Goal: Information Seeking & Learning: Learn about a topic

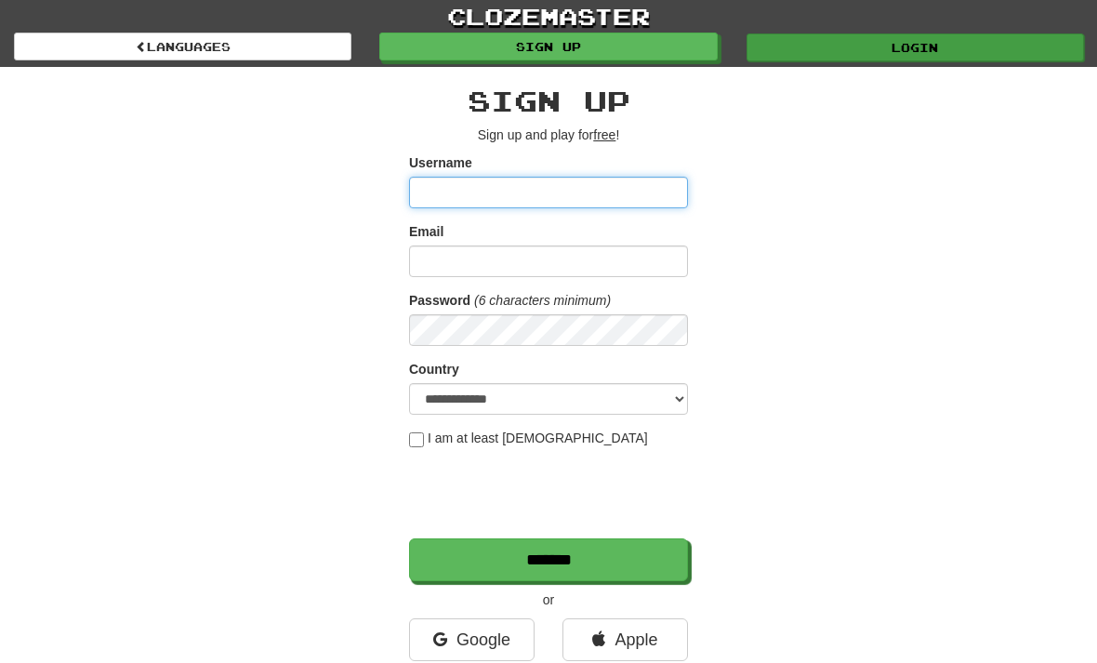
click at [900, 39] on link "Login" at bounding box center [916, 47] width 338 height 28
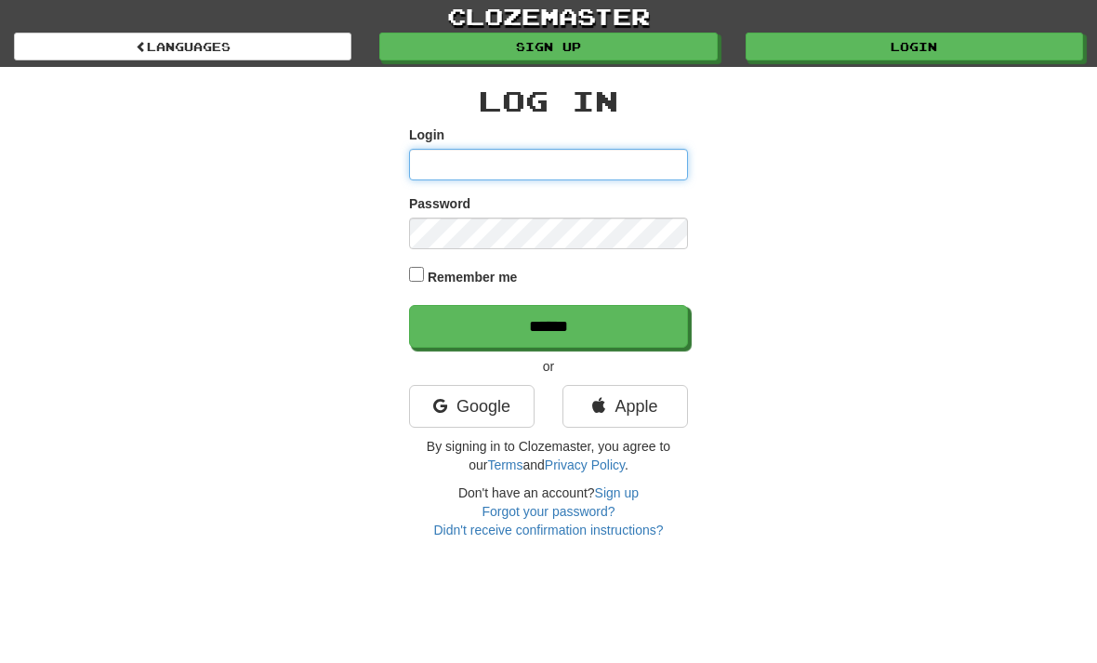
type input "**********"
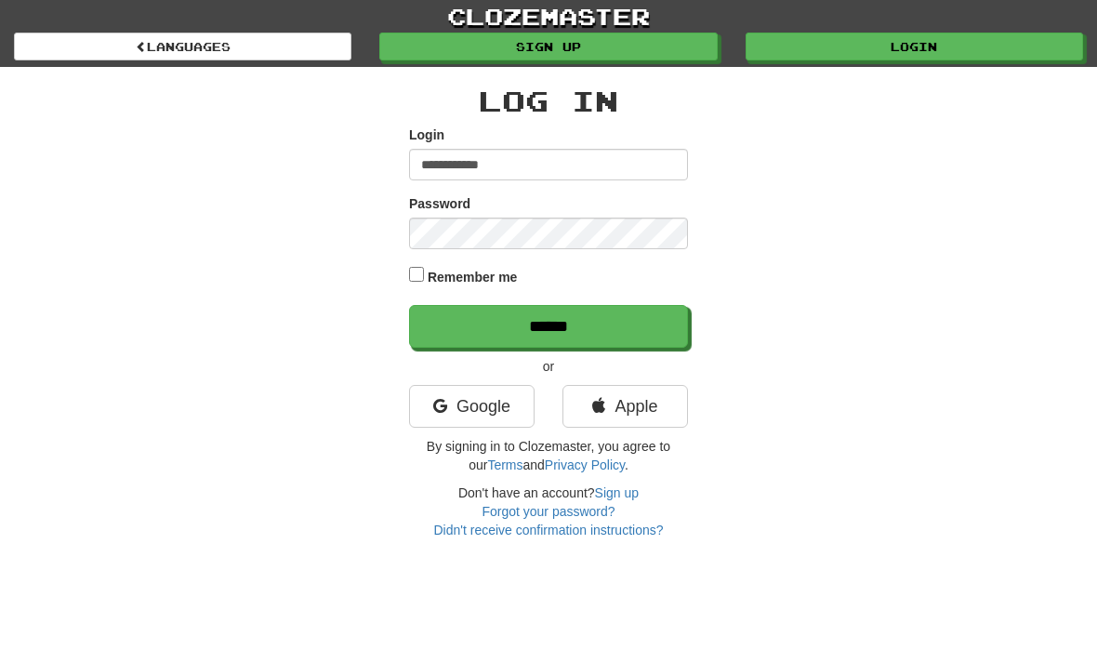
click at [549, 325] on input "******" at bounding box center [548, 326] width 279 height 43
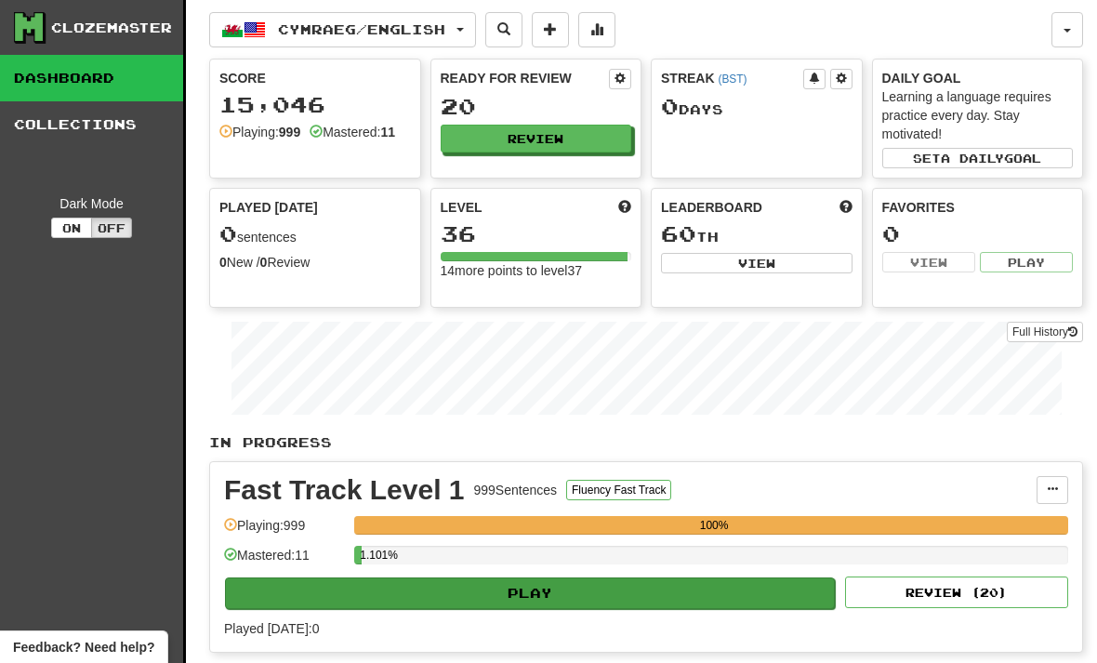
click at [564, 583] on button "Play" at bounding box center [530, 594] width 610 height 32
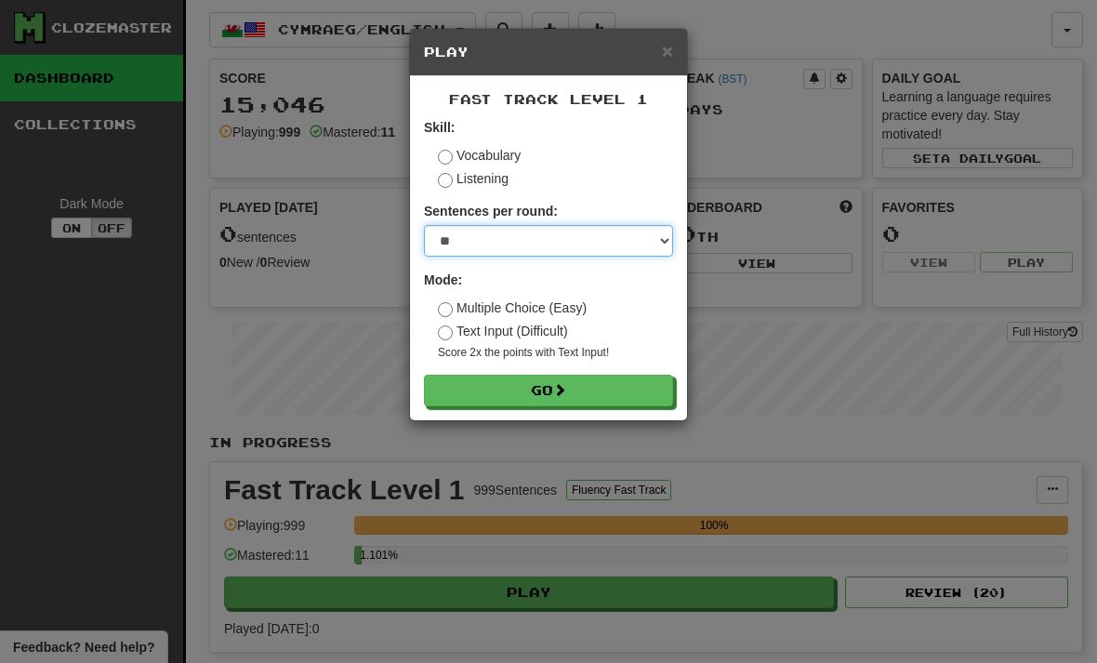
click at [659, 240] on select "* ** ** ** ** ** *** ********" at bounding box center [548, 241] width 249 height 32
select select "**"
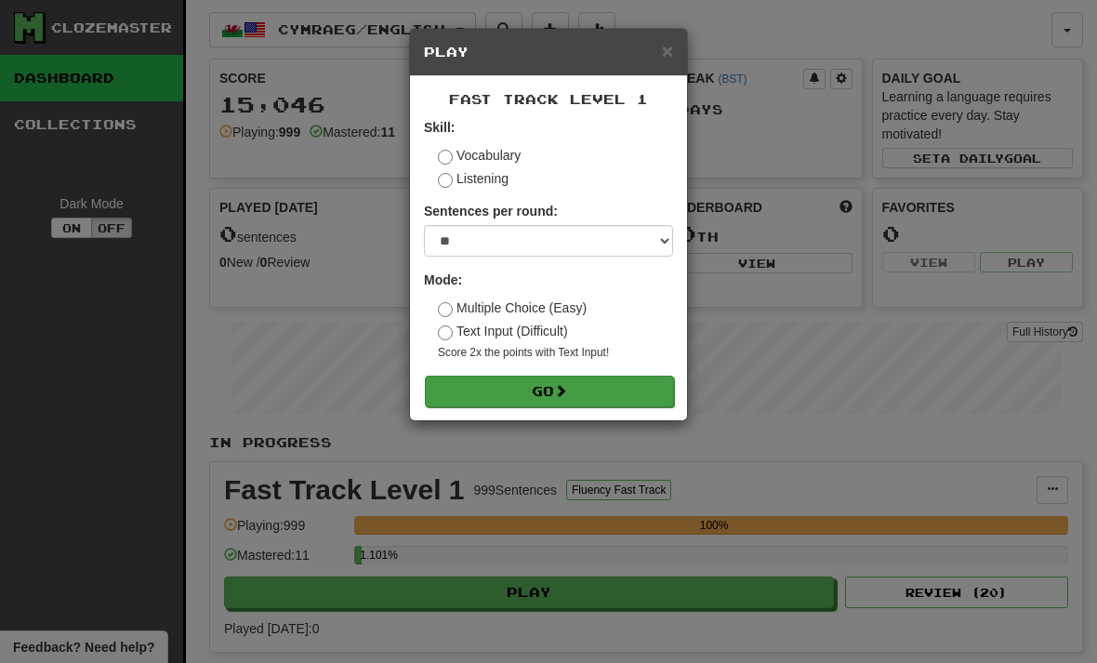
click at [563, 389] on span at bounding box center [560, 390] width 13 height 13
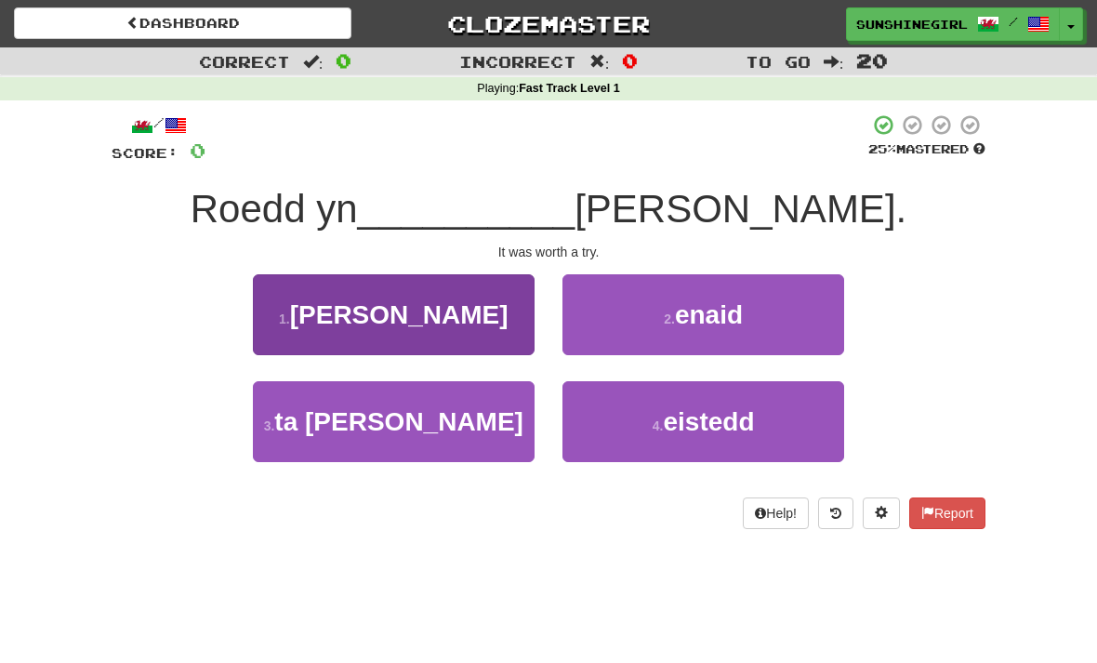
click at [433, 307] on span "werth" at bounding box center [399, 314] width 219 height 29
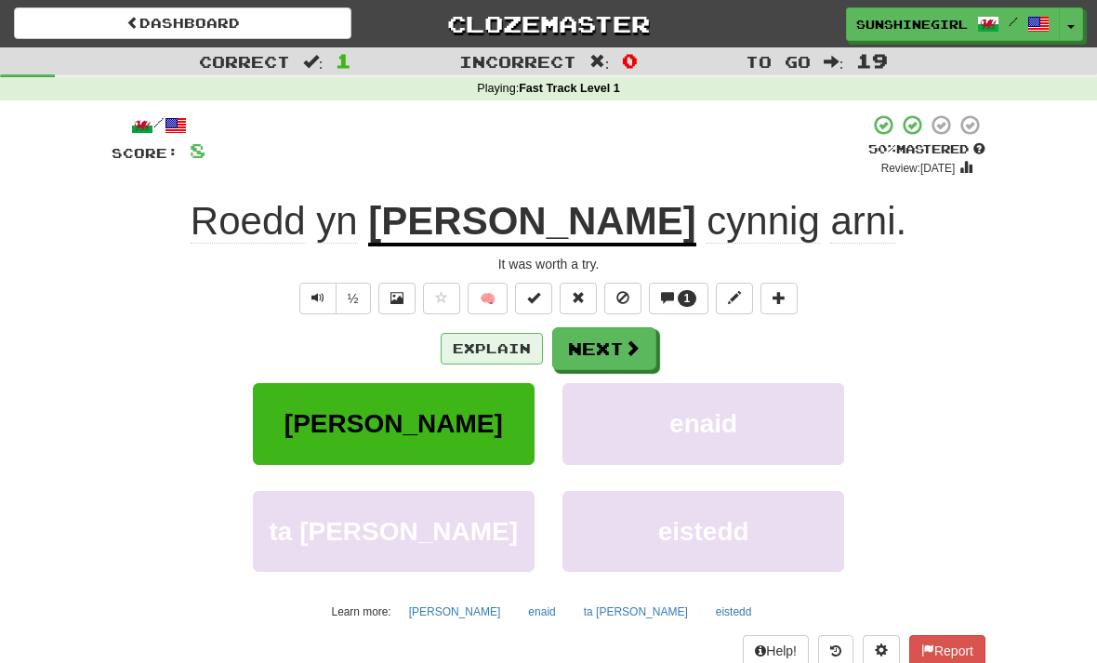
click at [503, 339] on button "Explain" at bounding box center [492, 349] width 102 height 32
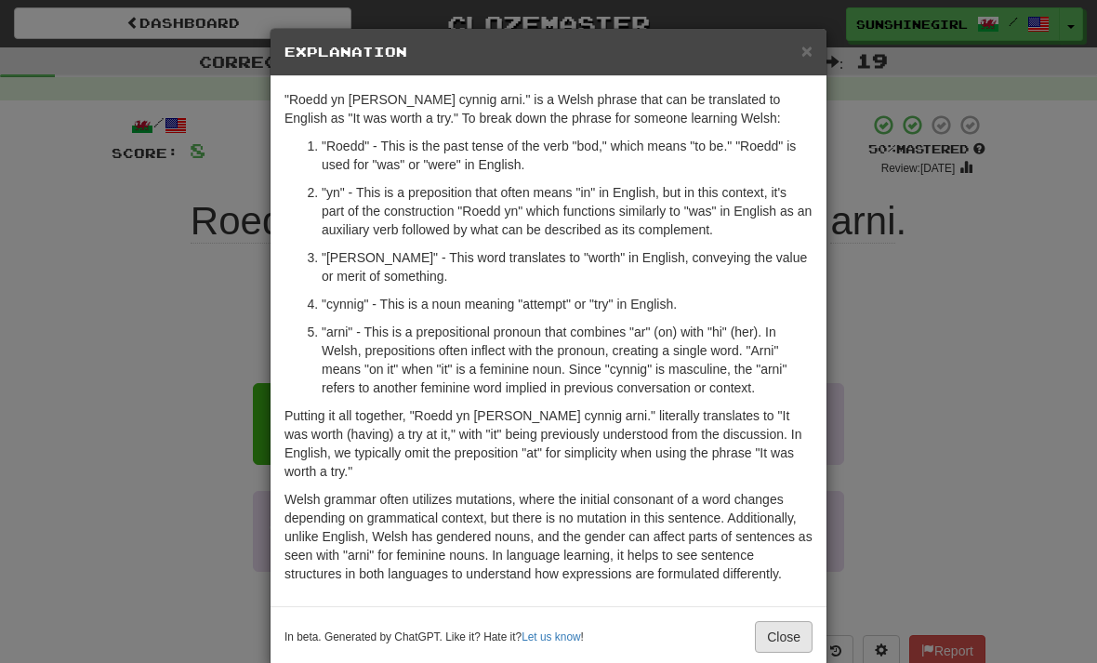
click at [790, 628] on button "Close" at bounding box center [784, 637] width 58 height 32
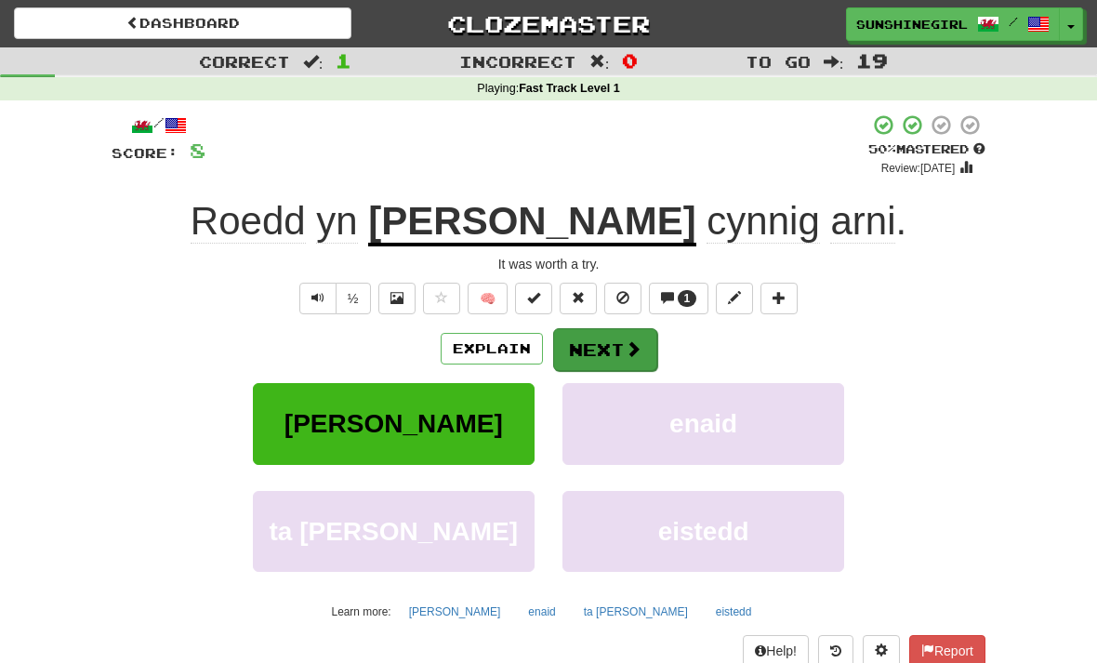
click at [628, 333] on button "Next" at bounding box center [605, 349] width 104 height 43
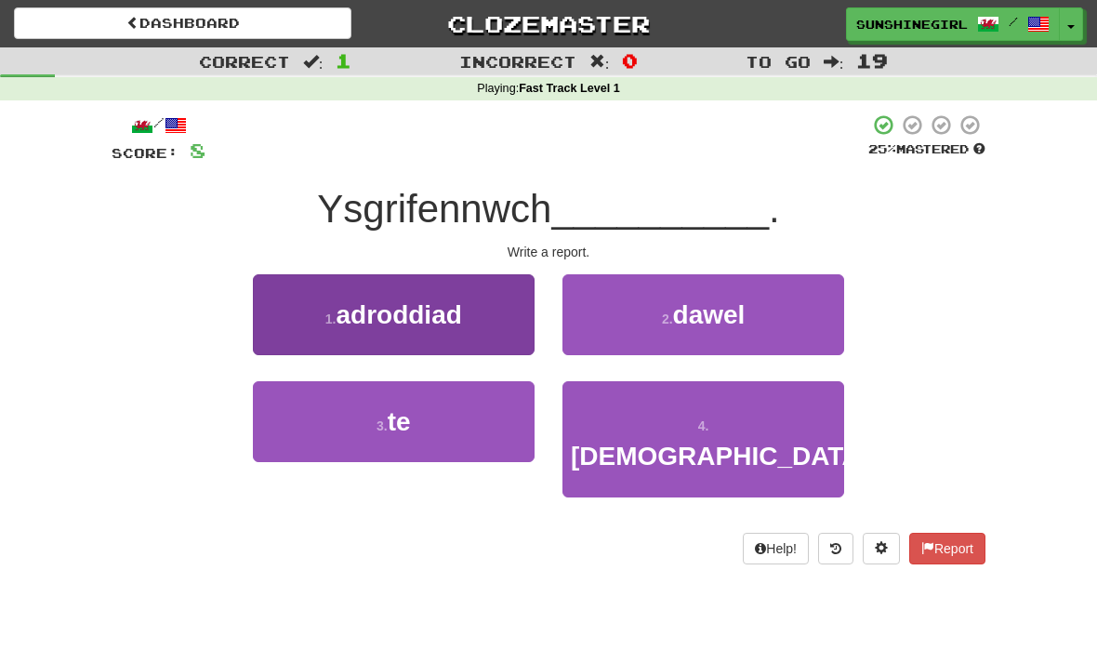
click at [480, 311] on button "1 . adroddiad" at bounding box center [394, 314] width 282 height 81
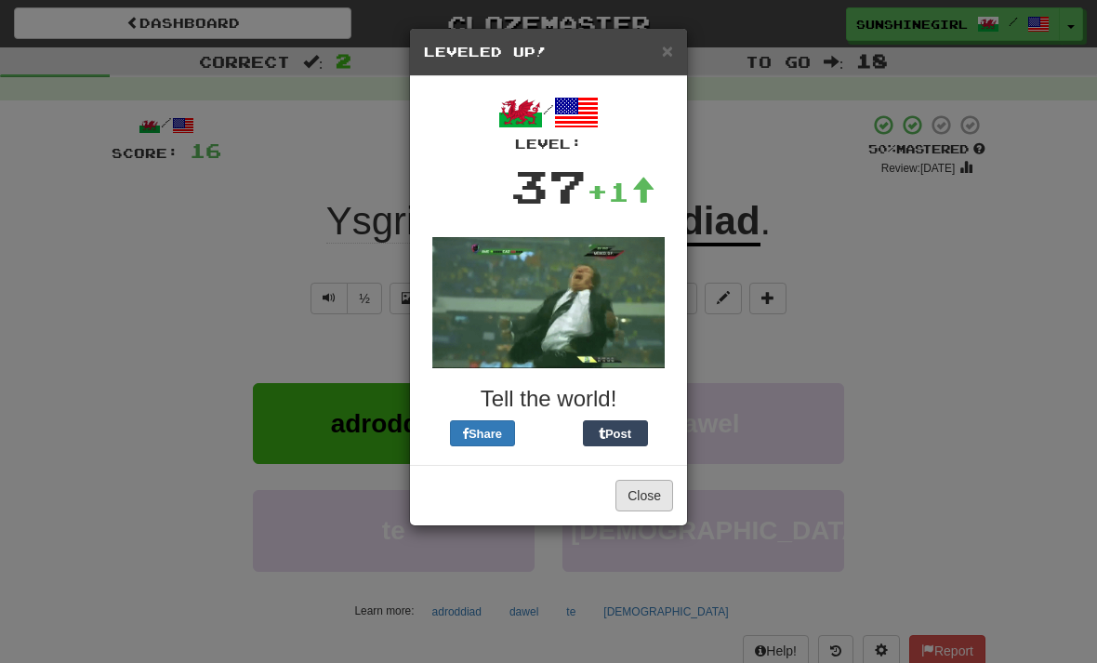
click at [652, 495] on button "Close" at bounding box center [645, 496] width 58 height 32
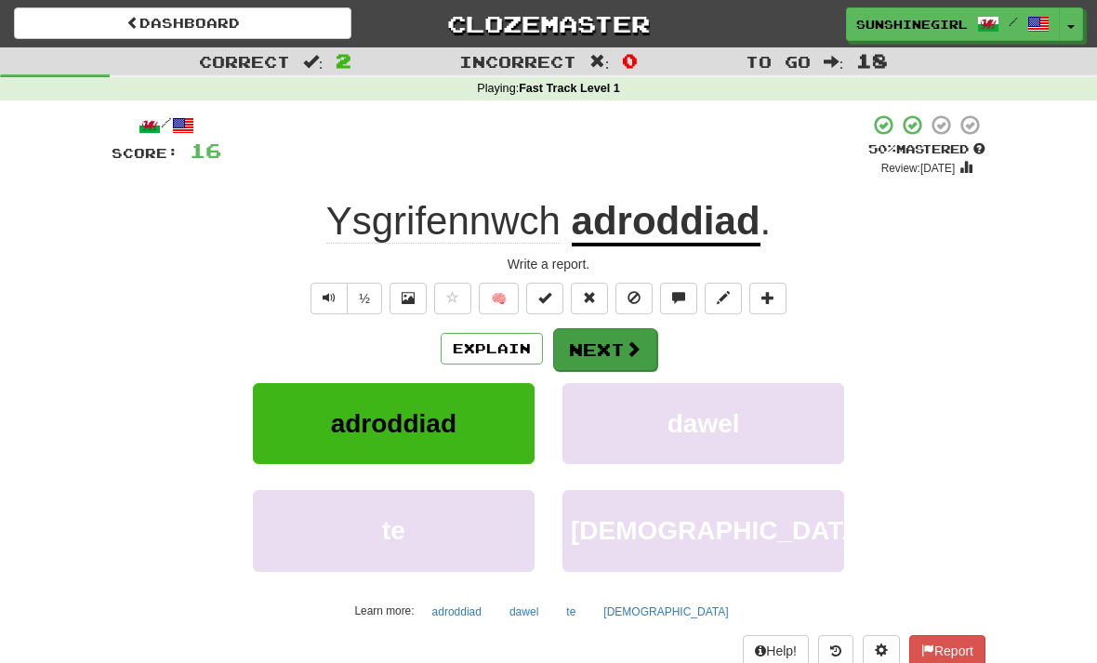
click at [610, 340] on button "Next" at bounding box center [605, 349] width 104 height 43
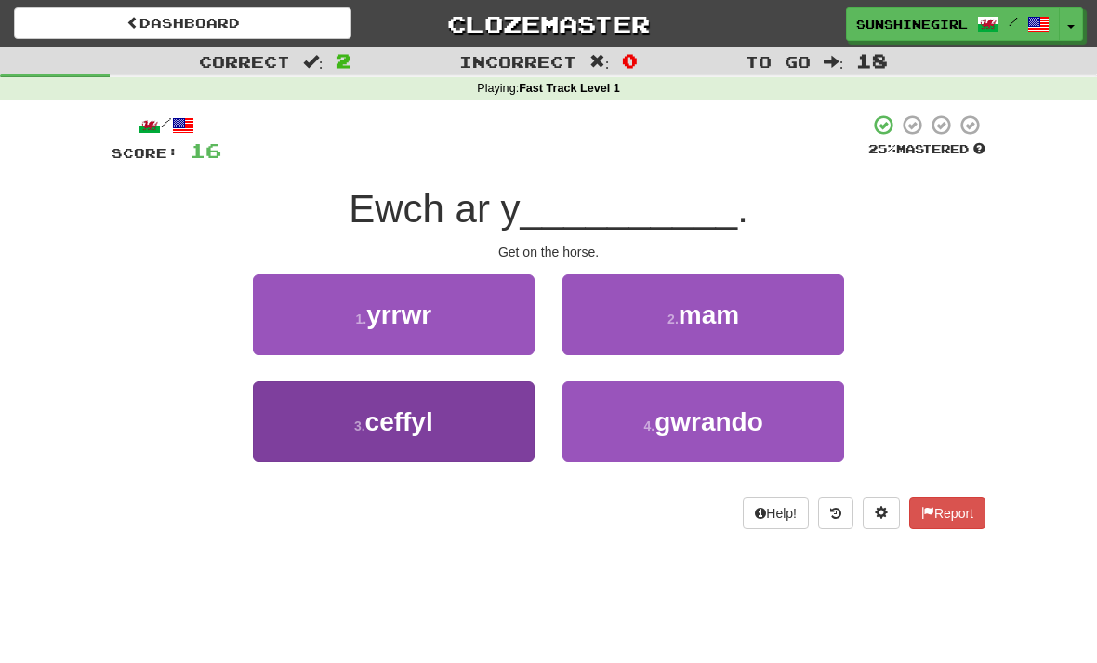
click at [454, 404] on button "3 . ceffyl" at bounding box center [394, 421] width 282 height 81
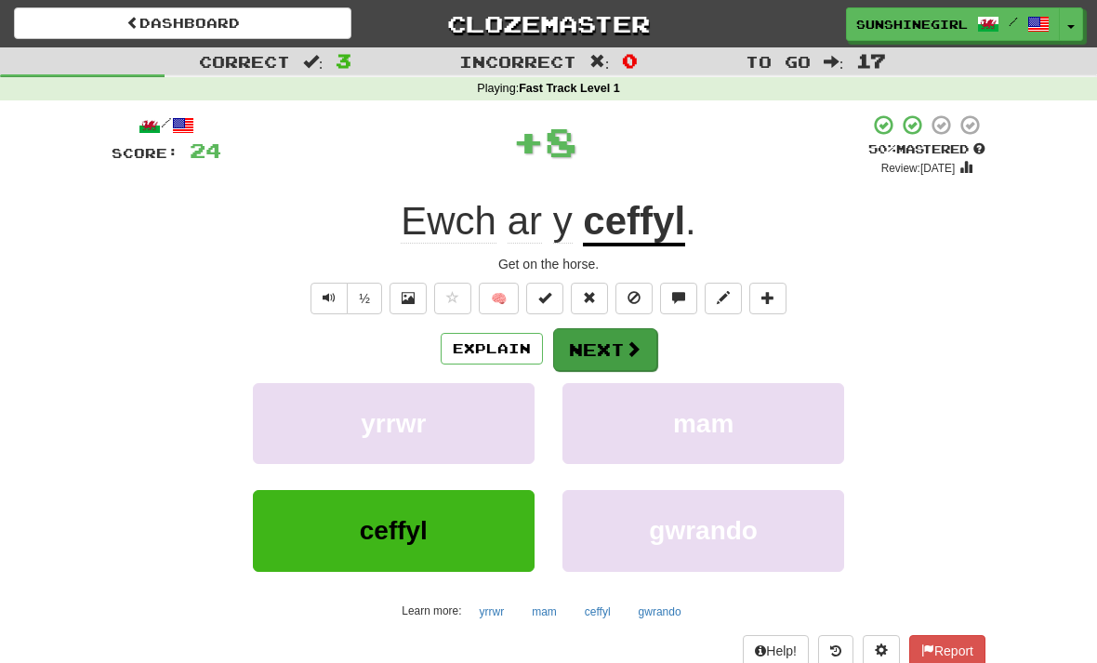
click at [614, 341] on button "Next" at bounding box center [605, 349] width 104 height 43
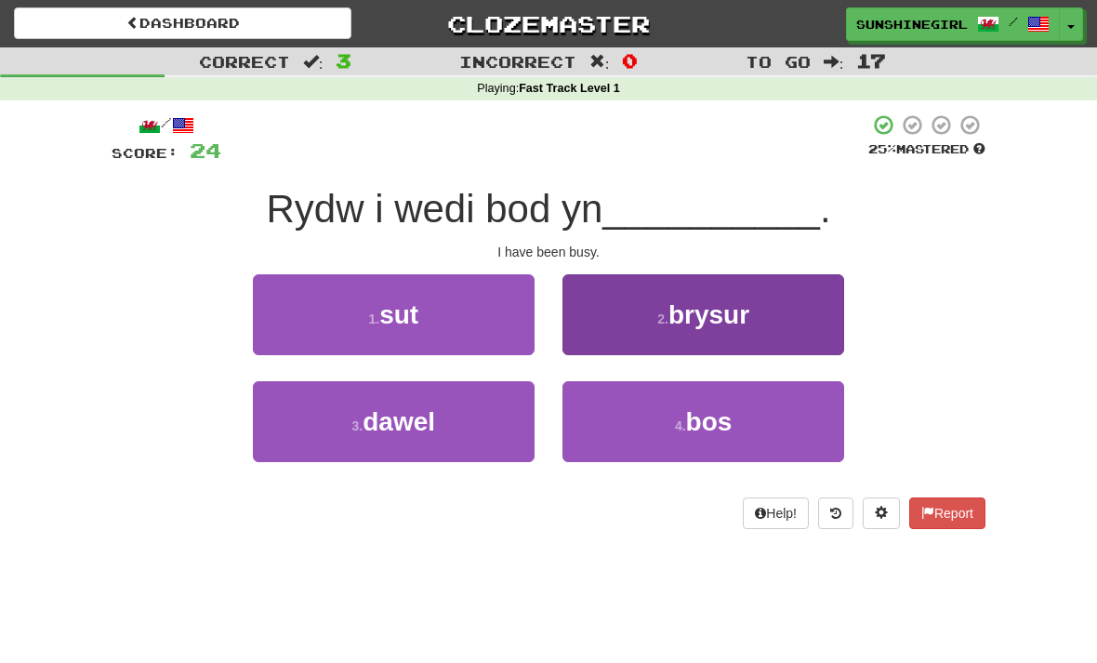
click at [711, 312] on span "brysur" at bounding box center [709, 314] width 81 height 29
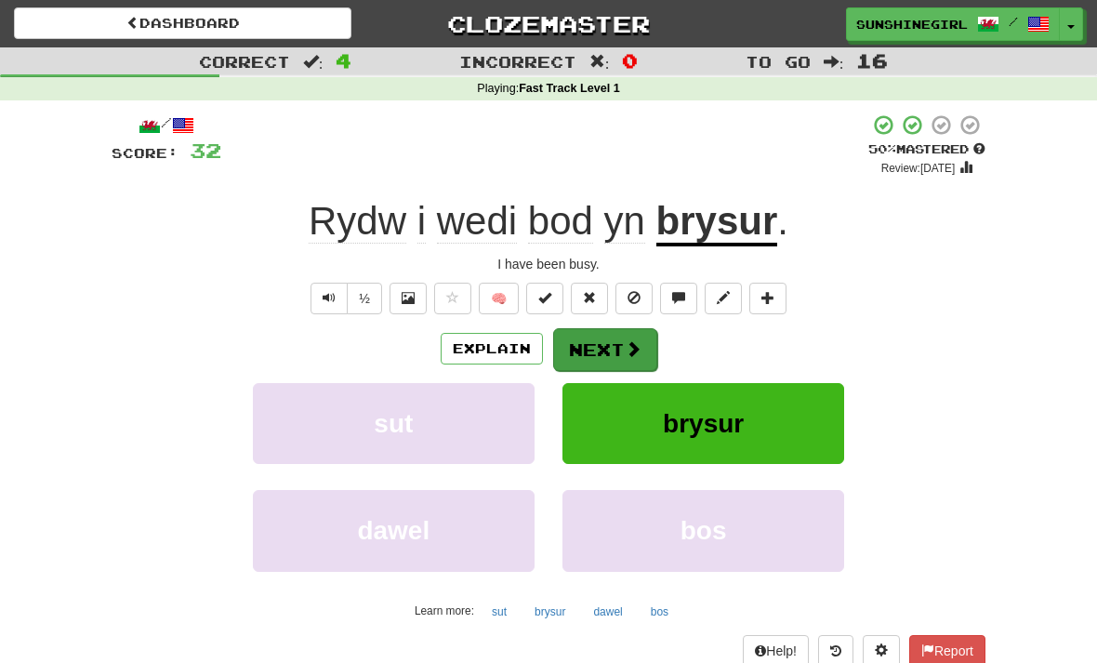
click at [610, 343] on button "Next" at bounding box center [605, 349] width 104 height 43
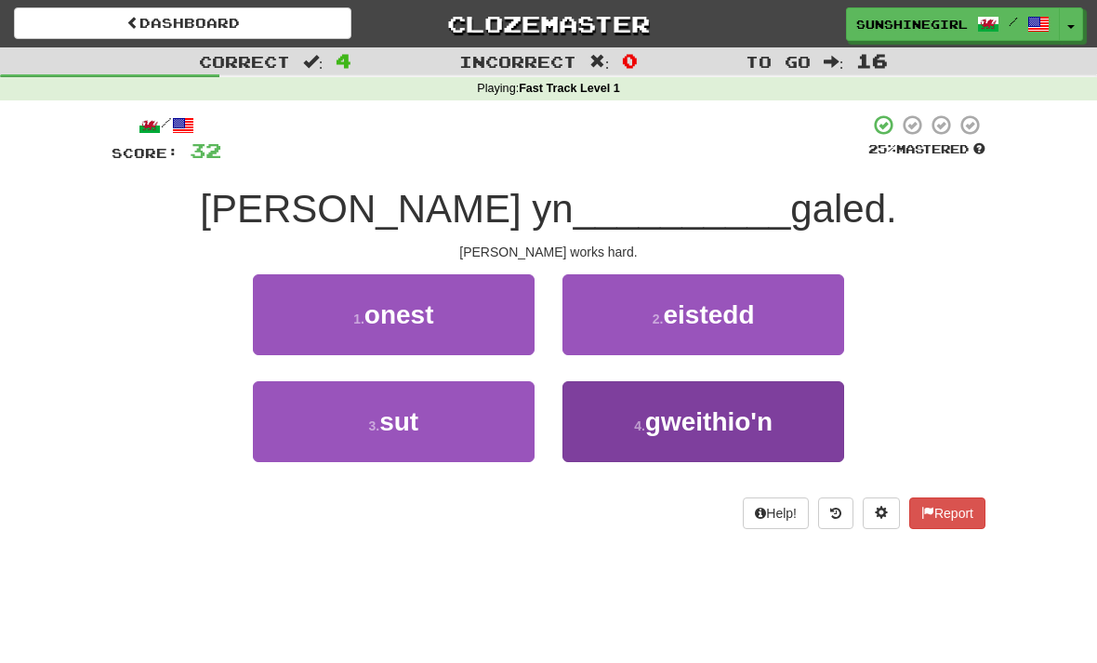
click at [663, 425] on span "gweithio'n" at bounding box center [708, 421] width 127 height 29
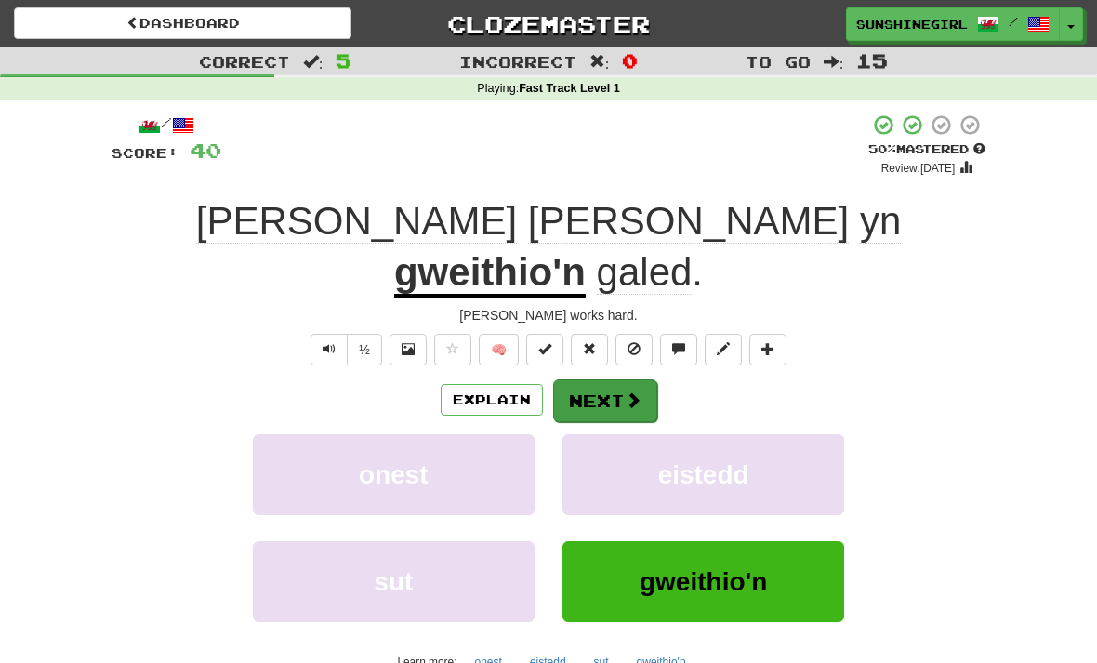
click at [612, 379] on button "Next" at bounding box center [605, 400] width 104 height 43
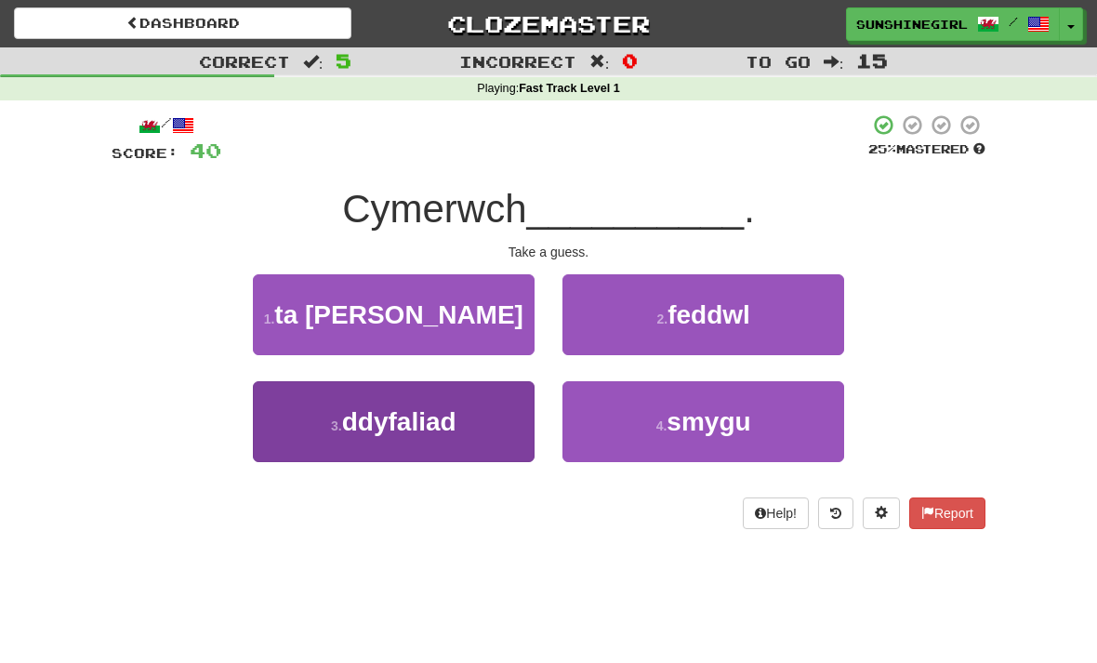
click at [449, 416] on span "ddyfaliad" at bounding box center [399, 421] width 114 height 29
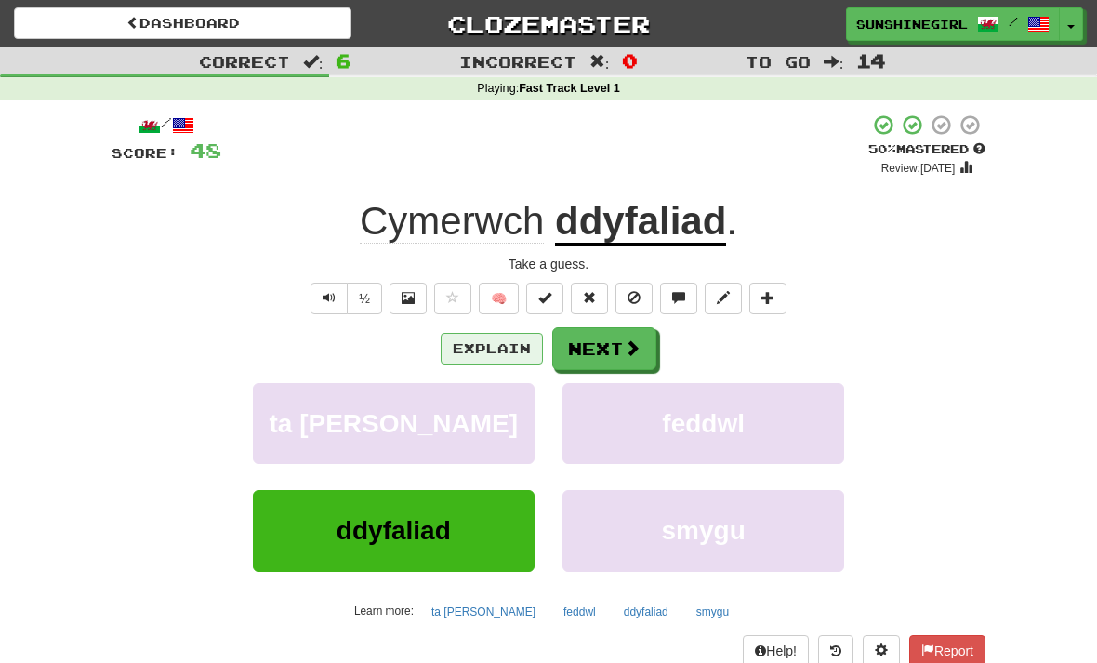
click at [502, 341] on button "Explain" at bounding box center [492, 349] width 102 height 32
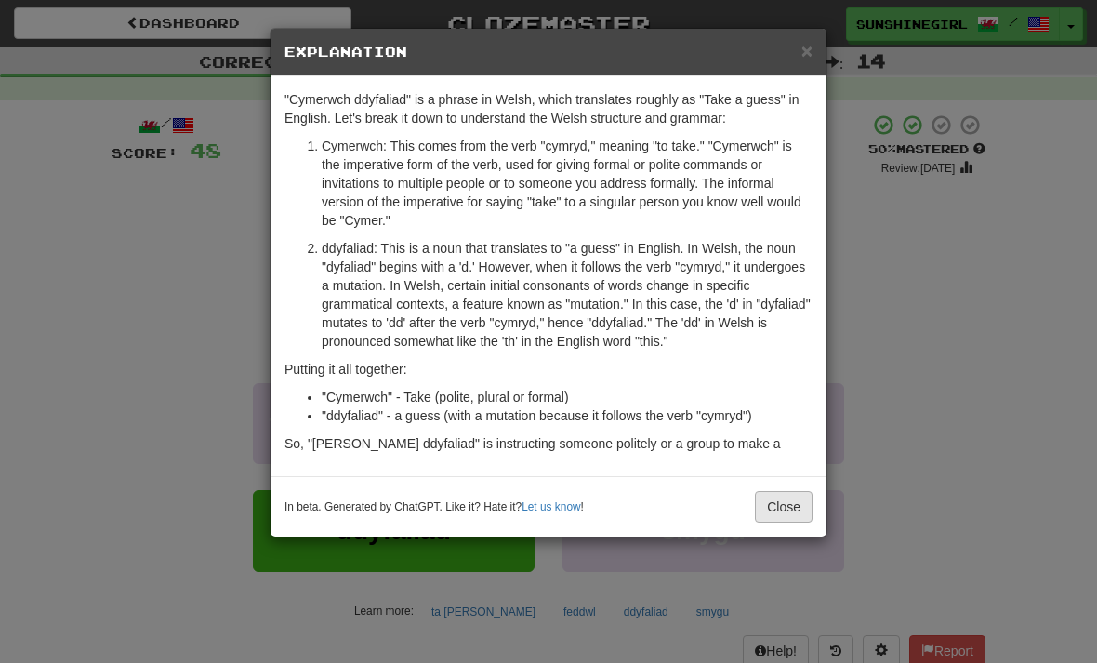
click at [785, 508] on button "Close" at bounding box center [784, 507] width 58 height 32
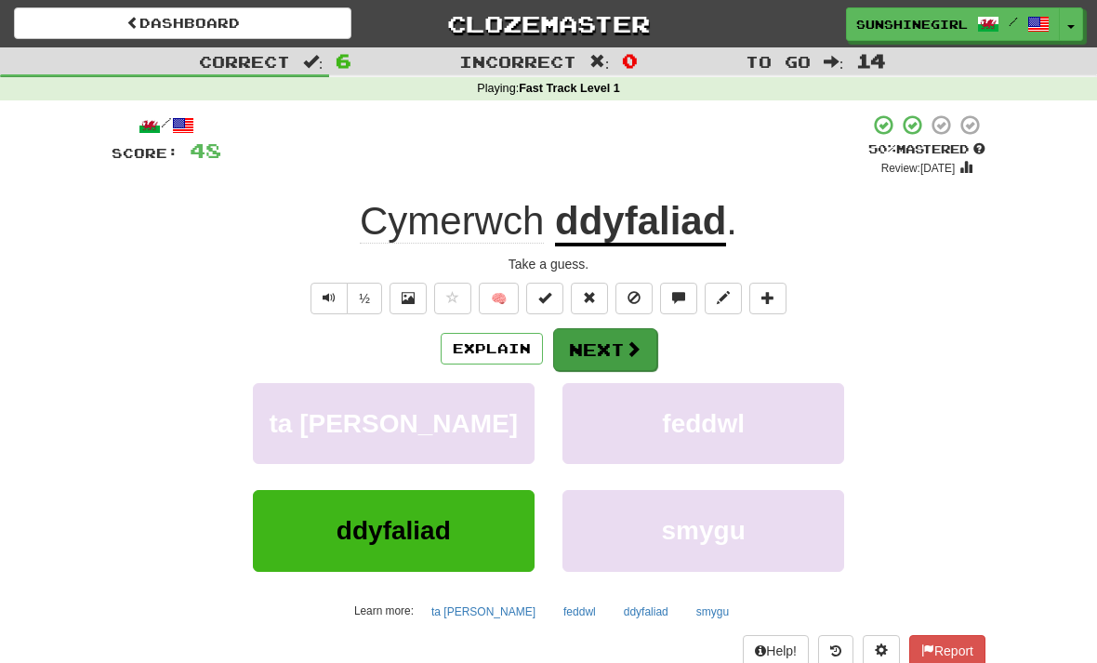
click at [608, 339] on button "Next" at bounding box center [605, 349] width 104 height 43
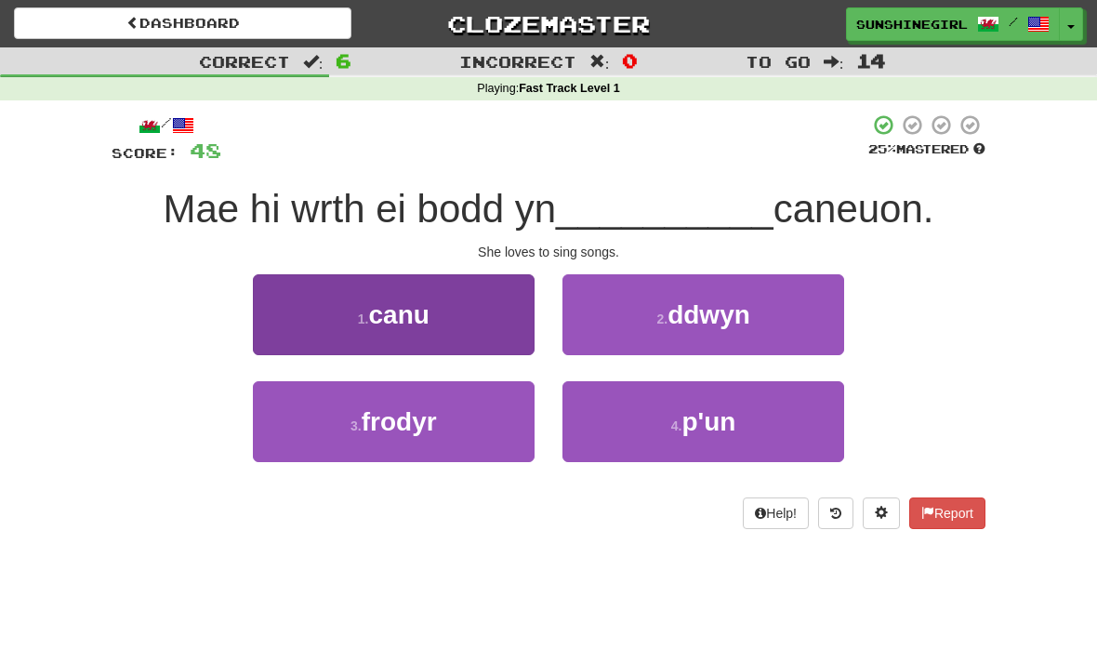
click at [454, 312] on button "1 . canu" at bounding box center [394, 314] width 282 height 81
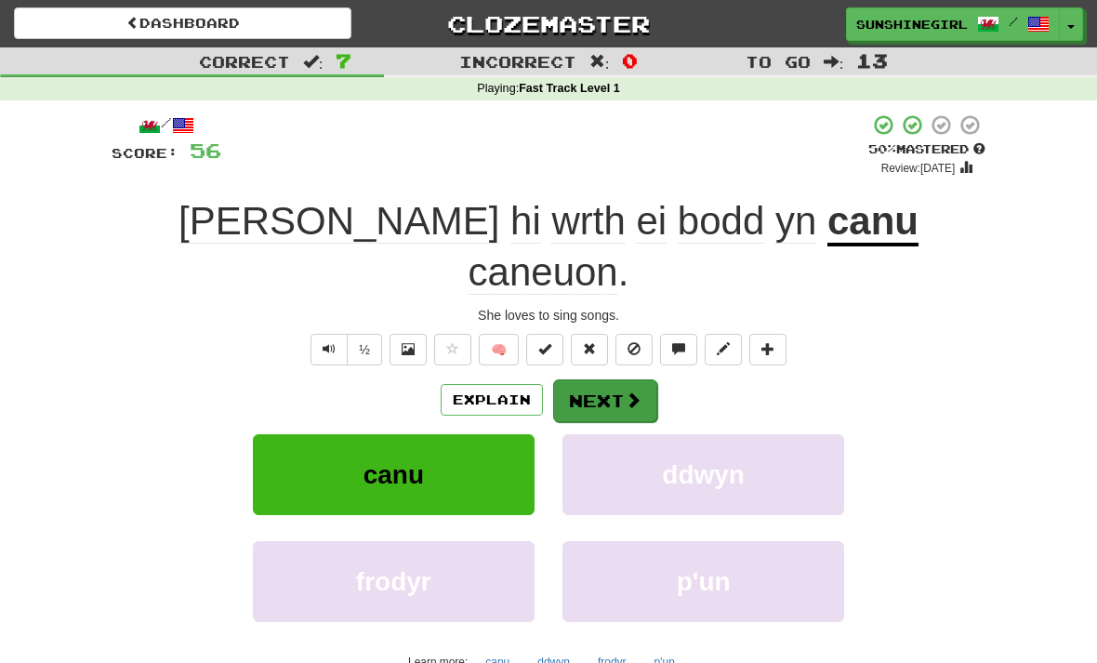
click at [606, 379] on button "Next" at bounding box center [605, 400] width 104 height 43
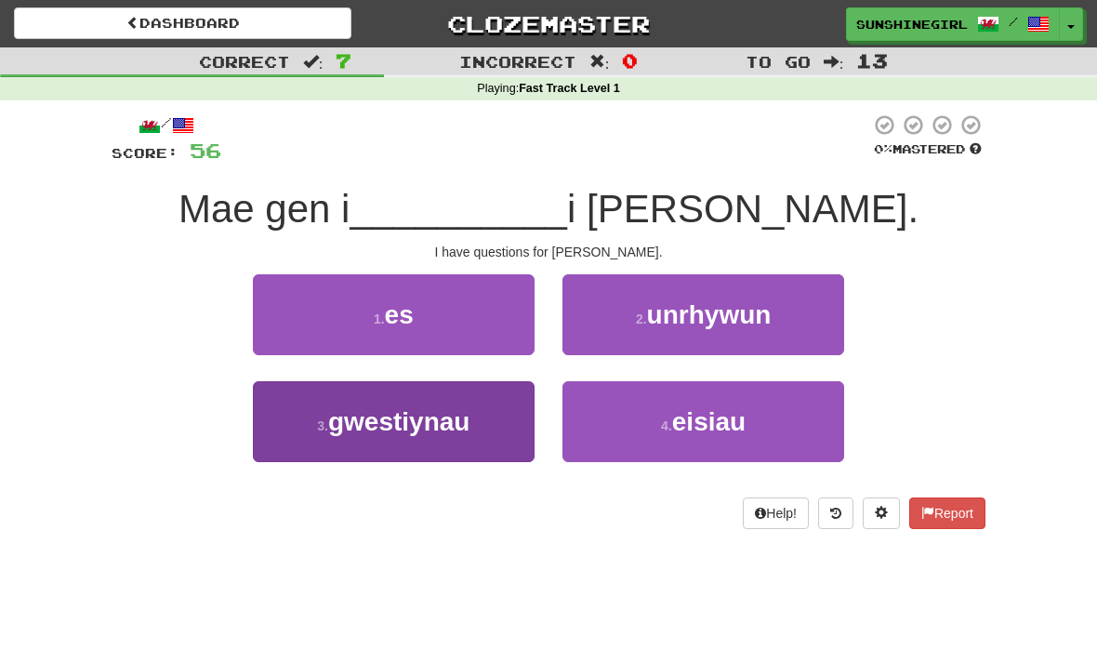
click at [468, 408] on span "gwestiynau" at bounding box center [398, 421] width 141 height 29
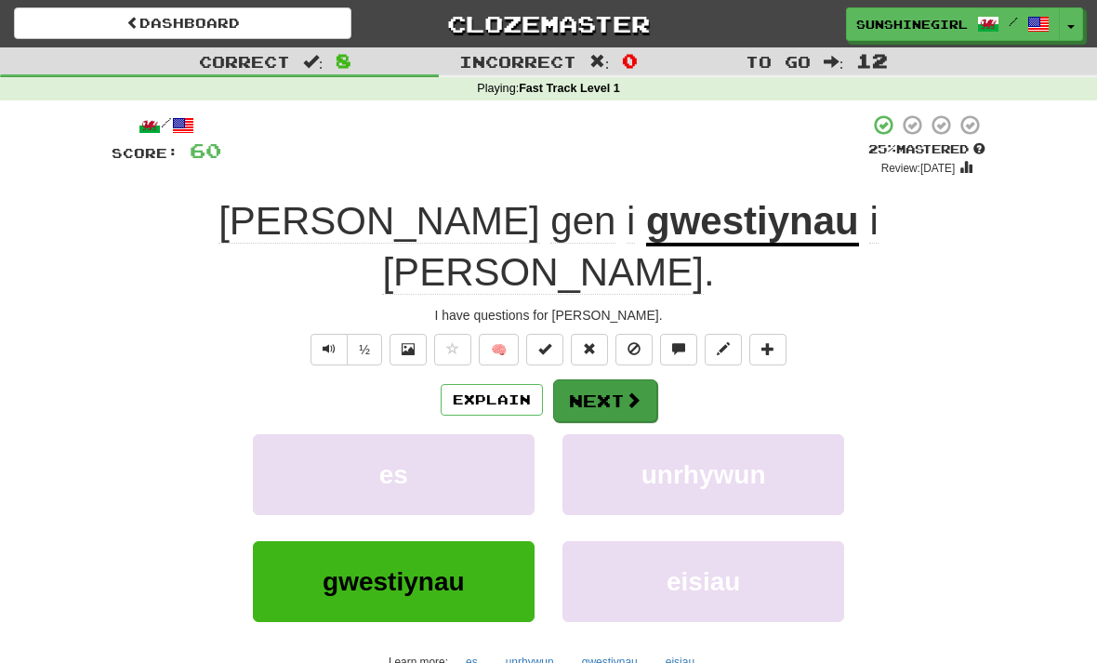
click at [607, 379] on button "Next" at bounding box center [605, 400] width 104 height 43
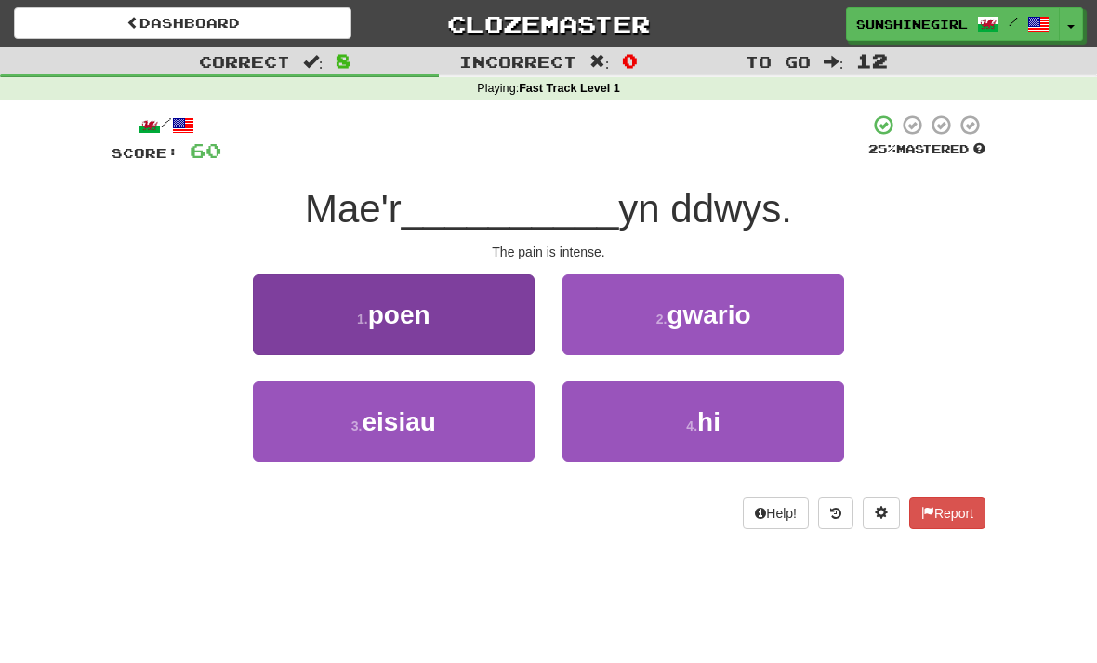
click at [466, 305] on button "1 . poen" at bounding box center [394, 314] width 282 height 81
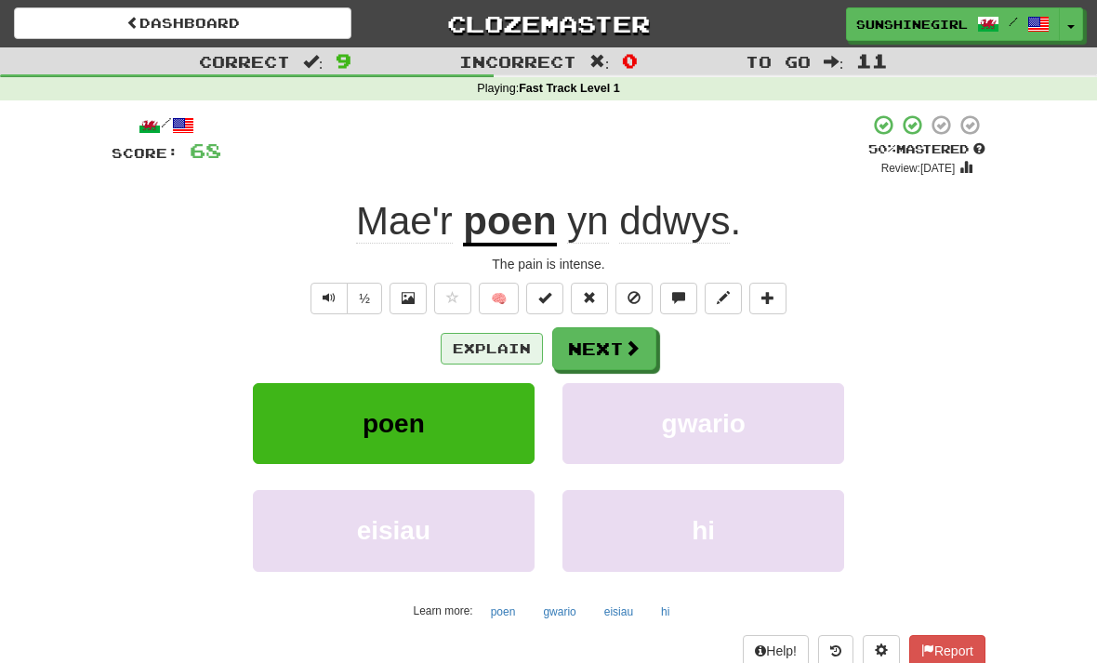
click at [477, 340] on button "Explain" at bounding box center [492, 349] width 102 height 32
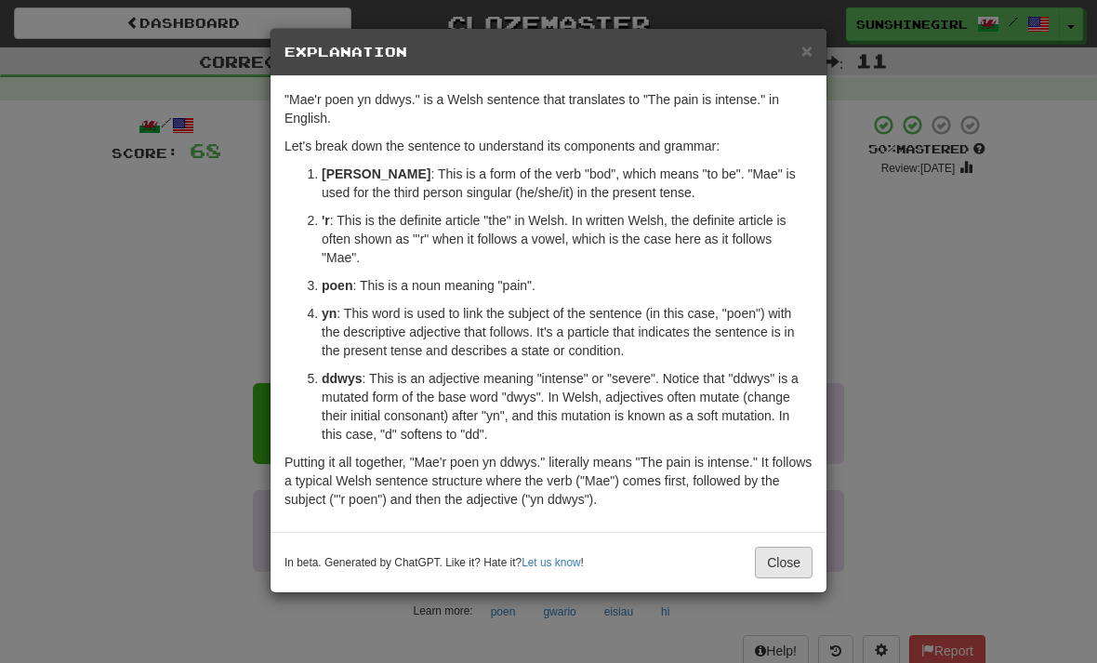
click at [784, 564] on button "Close" at bounding box center [784, 563] width 58 height 32
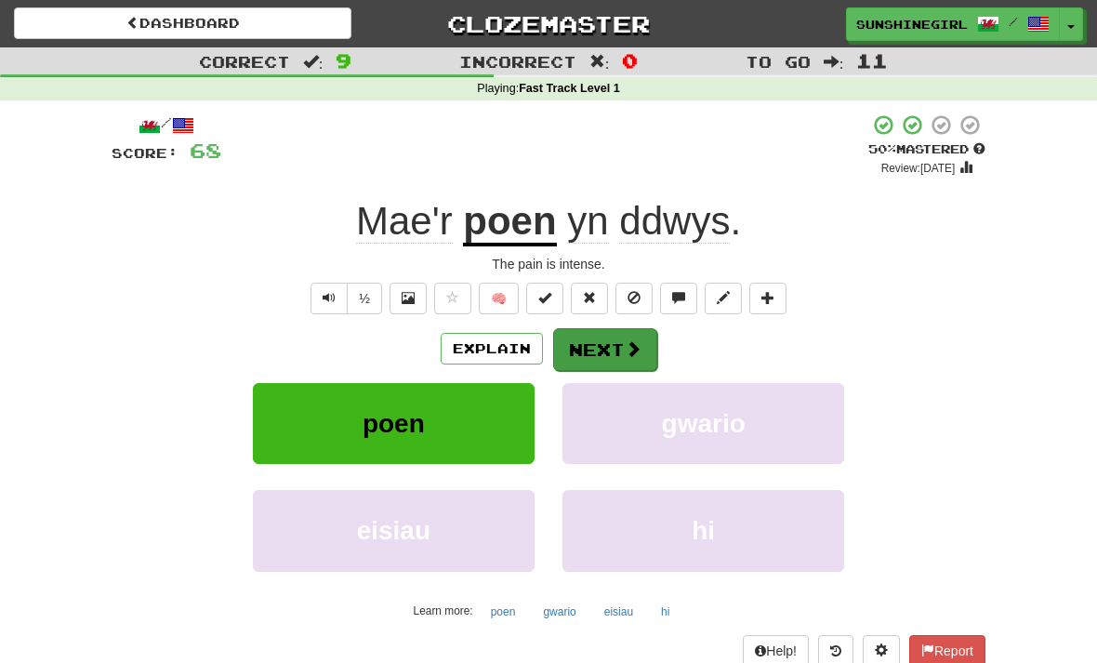
click at [616, 339] on button "Next" at bounding box center [605, 349] width 104 height 43
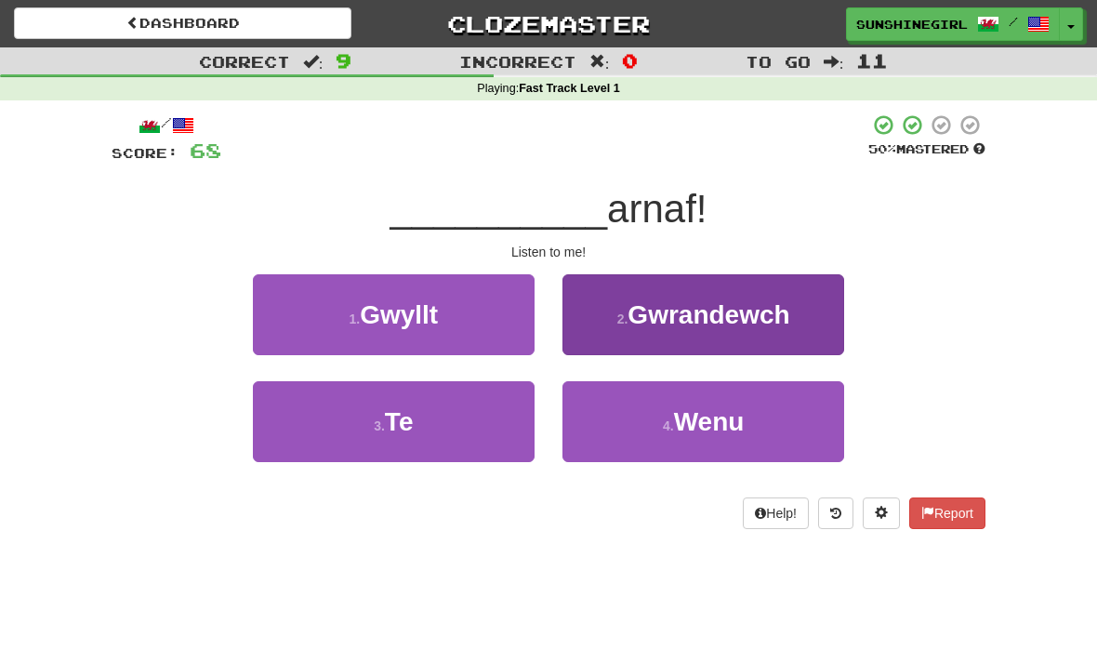
click at [699, 312] on span "Gwrandewch" at bounding box center [709, 314] width 162 height 29
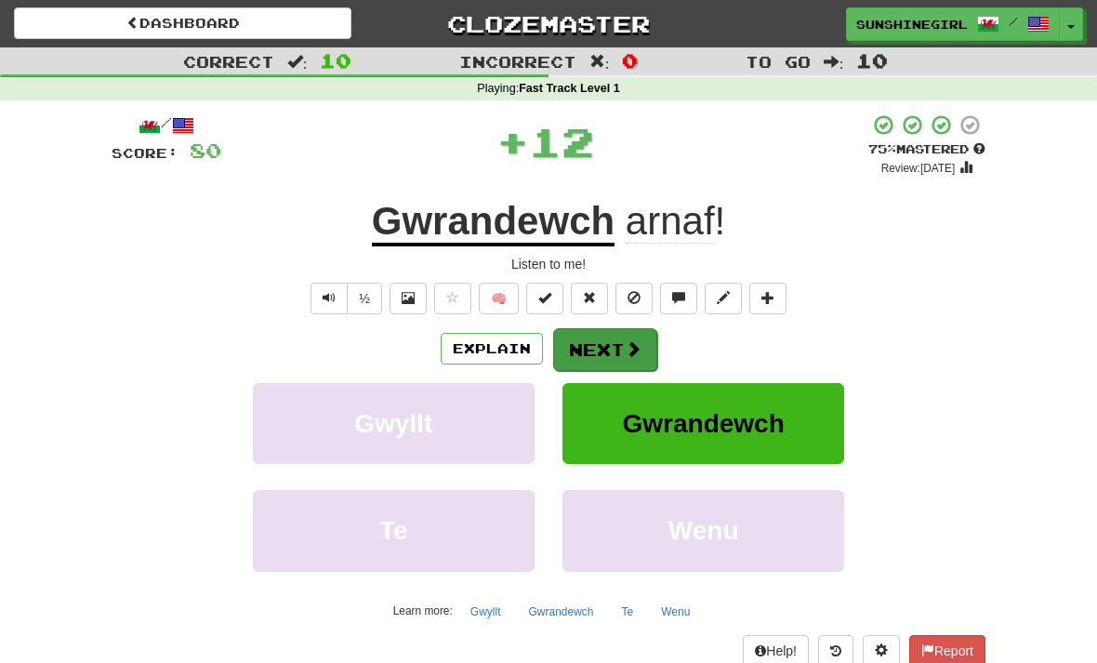
click at [616, 342] on button "Next" at bounding box center [605, 349] width 104 height 43
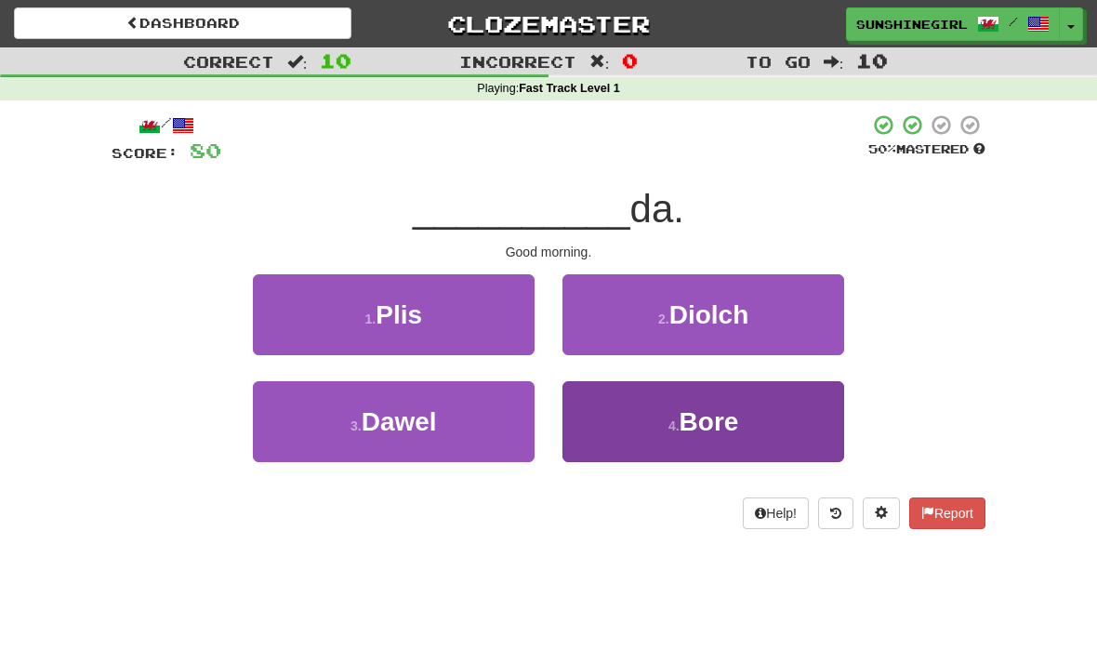
click at [652, 405] on button "4 . Bore" at bounding box center [704, 421] width 282 height 81
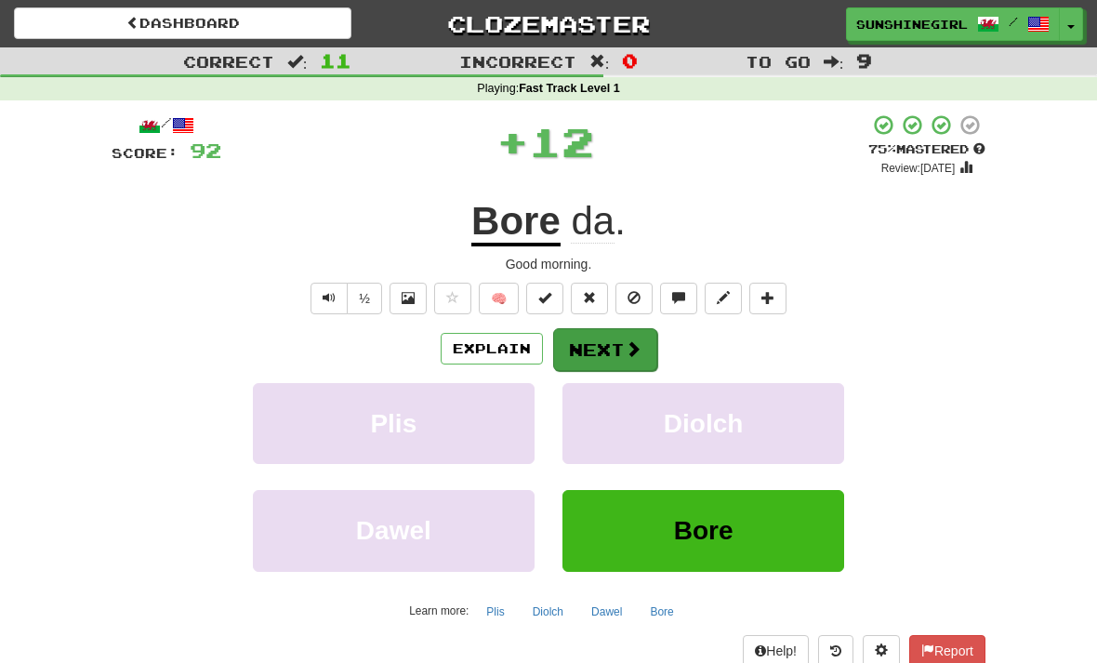
click at [606, 338] on button "Next" at bounding box center [605, 349] width 104 height 43
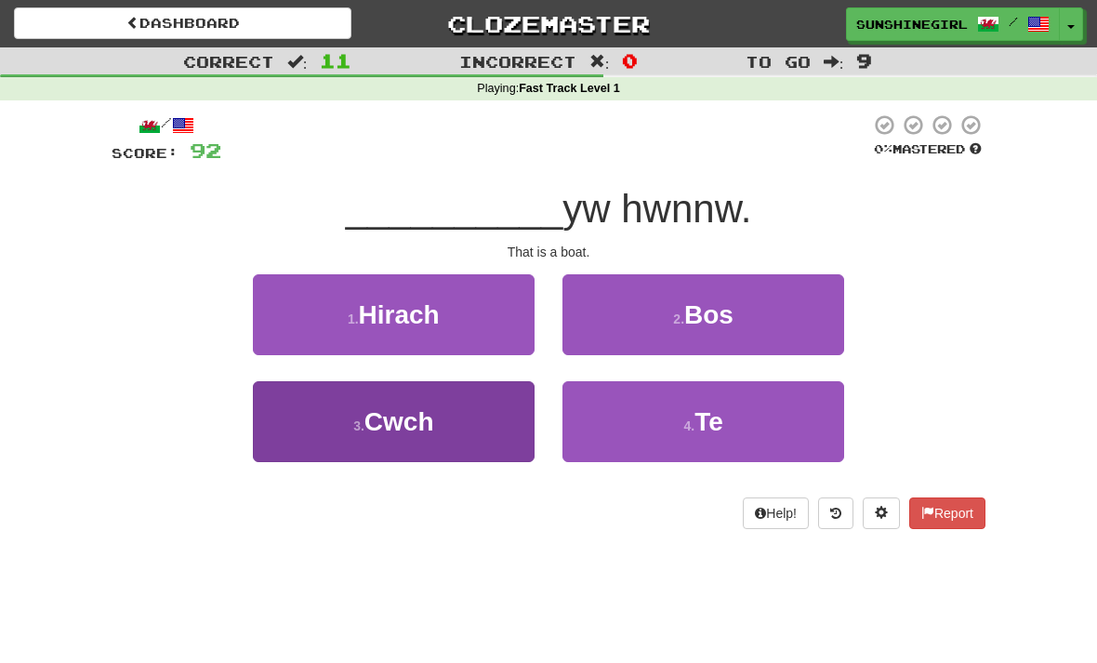
click at [464, 409] on button "3 . Cwch" at bounding box center [394, 421] width 282 height 81
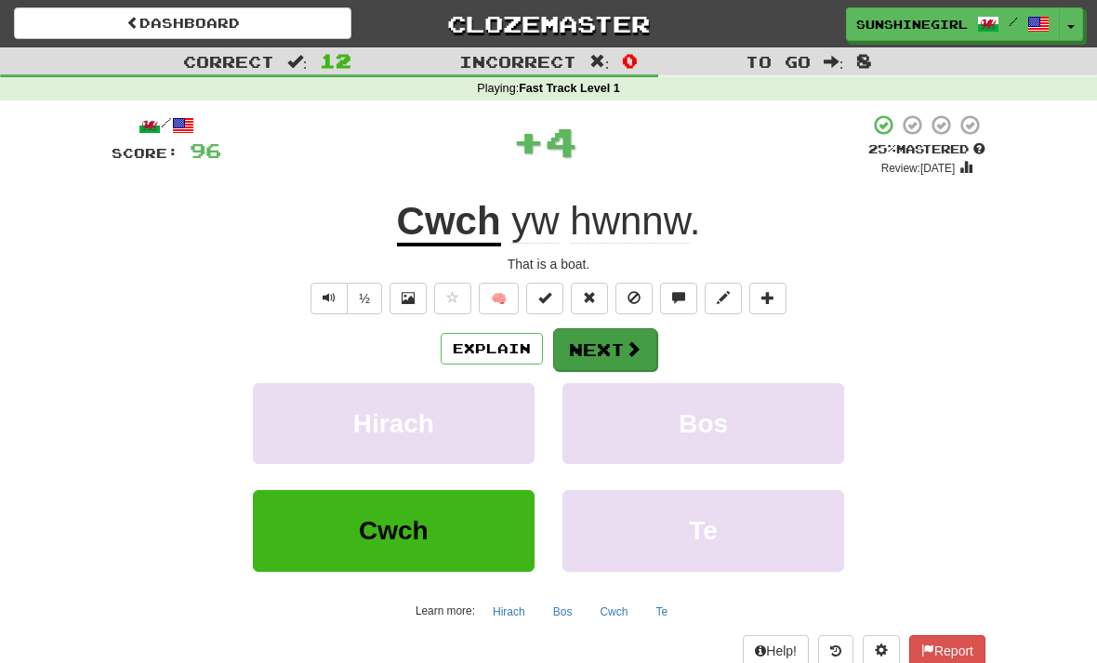
click at [611, 339] on button "Next" at bounding box center [605, 349] width 104 height 43
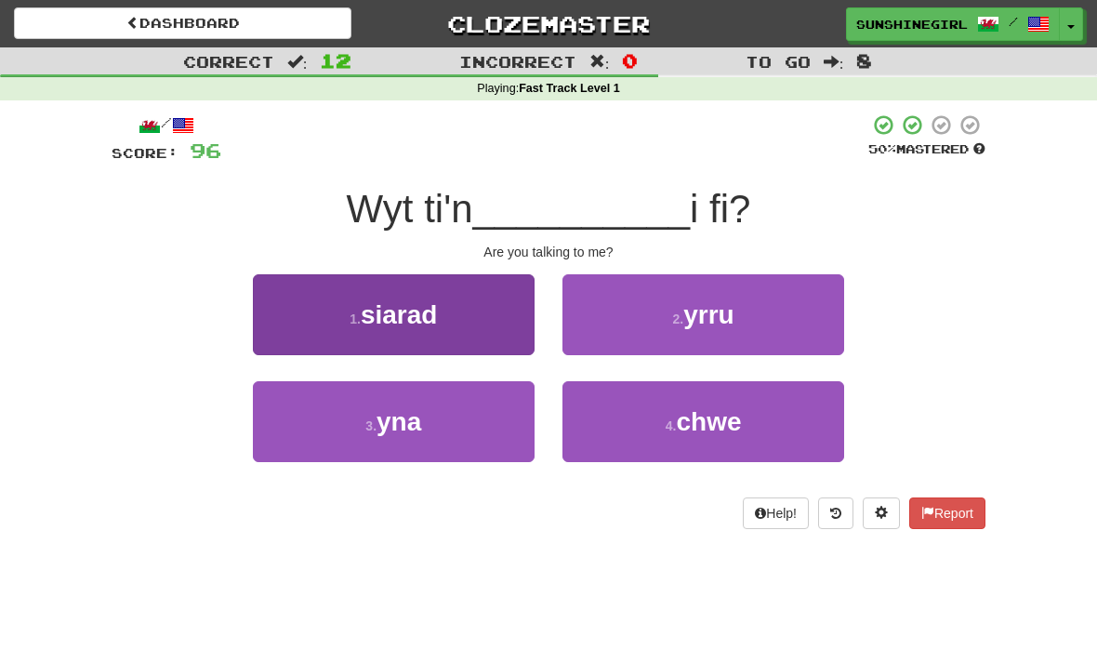
click at [477, 314] on button "1 . siarad" at bounding box center [394, 314] width 282 height 81
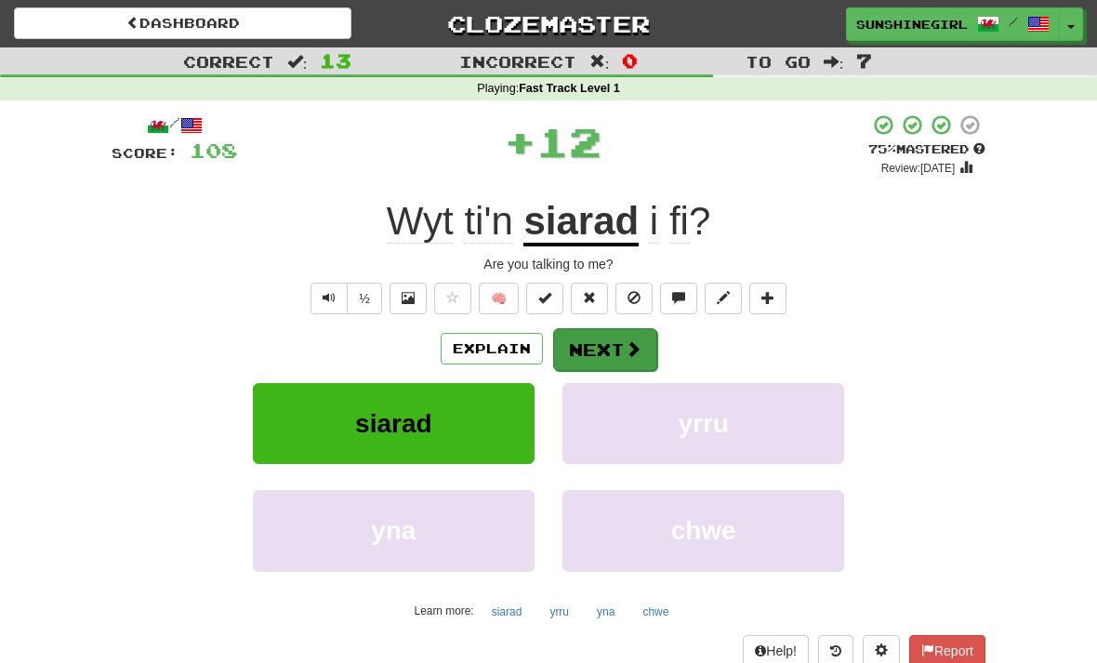
click at [606, 339] on button "Next" at bounding box center [605, 349] width 104 height 43
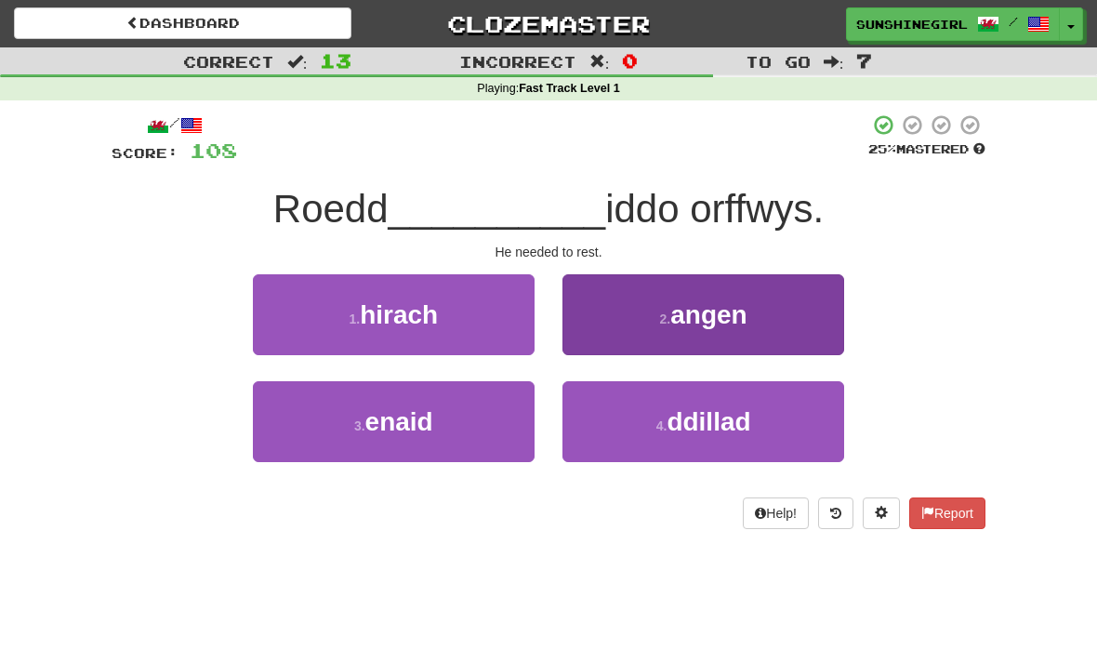
click at [686, 314] on span "angen" at bounding box center [709, 314] width 76 height 29
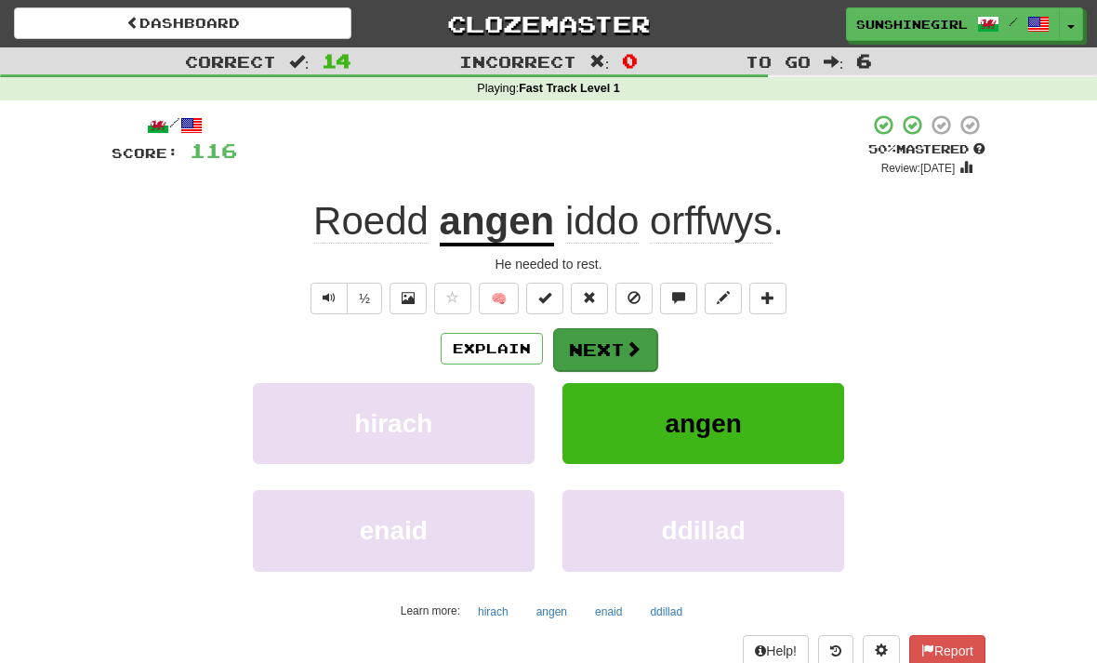
click at [609, 341] on button "Next" at bounding box center [605, 349] width 104 height 43
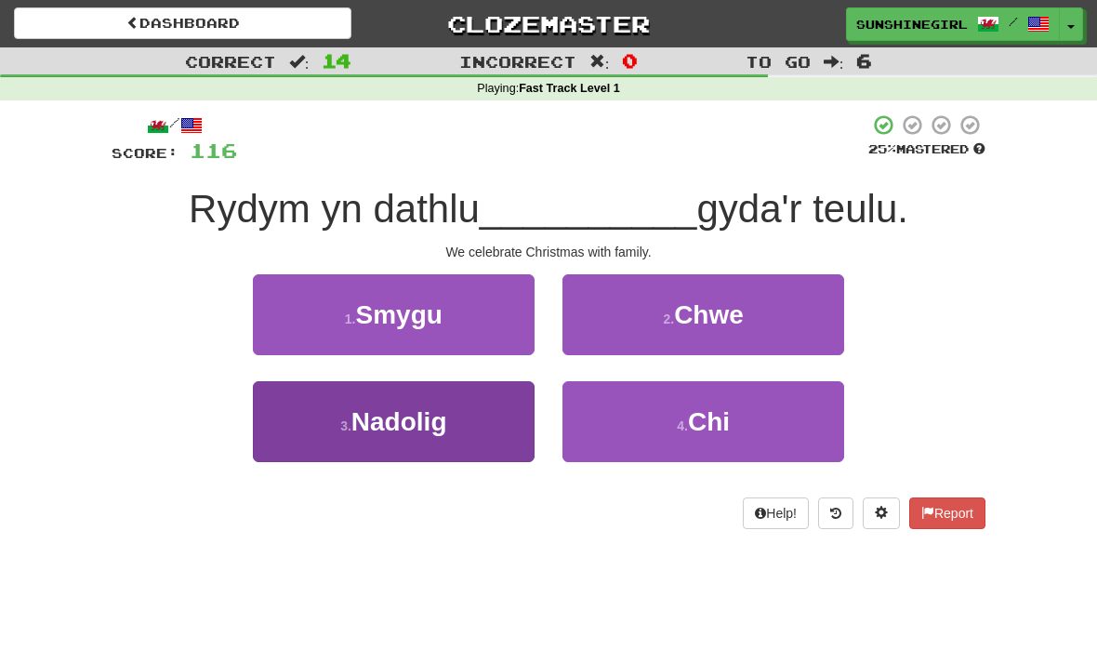
click at [459, 408] on button "3 . Nadolig" at bounding box center [394, 421] width 282 height 81
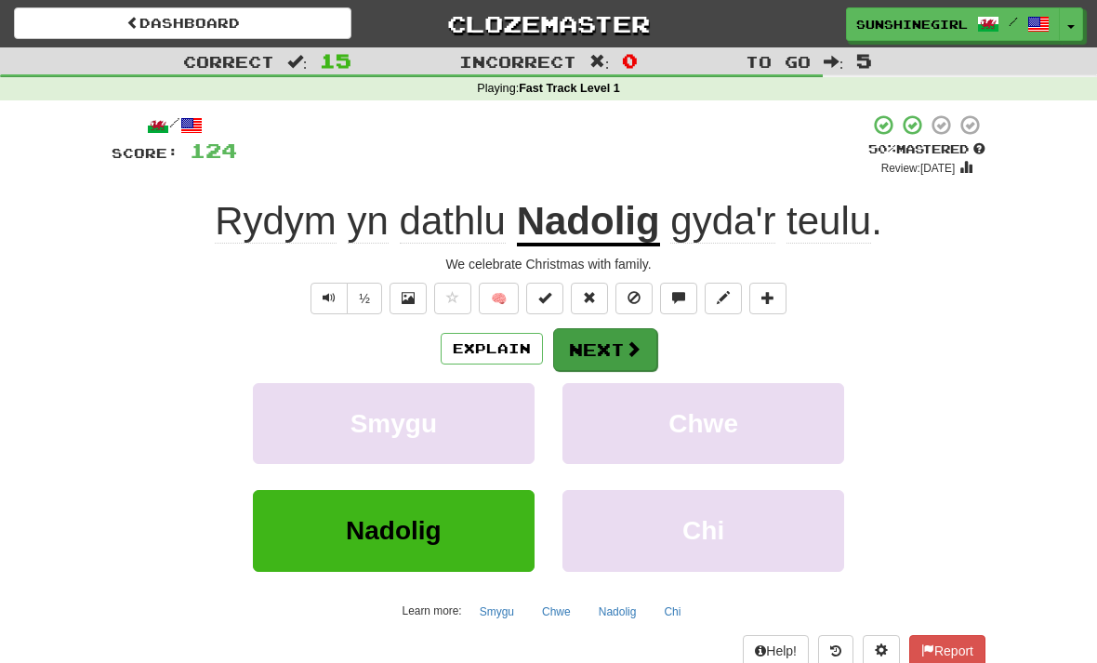
click at [617, 341] on button "Next" at bounding box center [605, 349] width 104 height 43
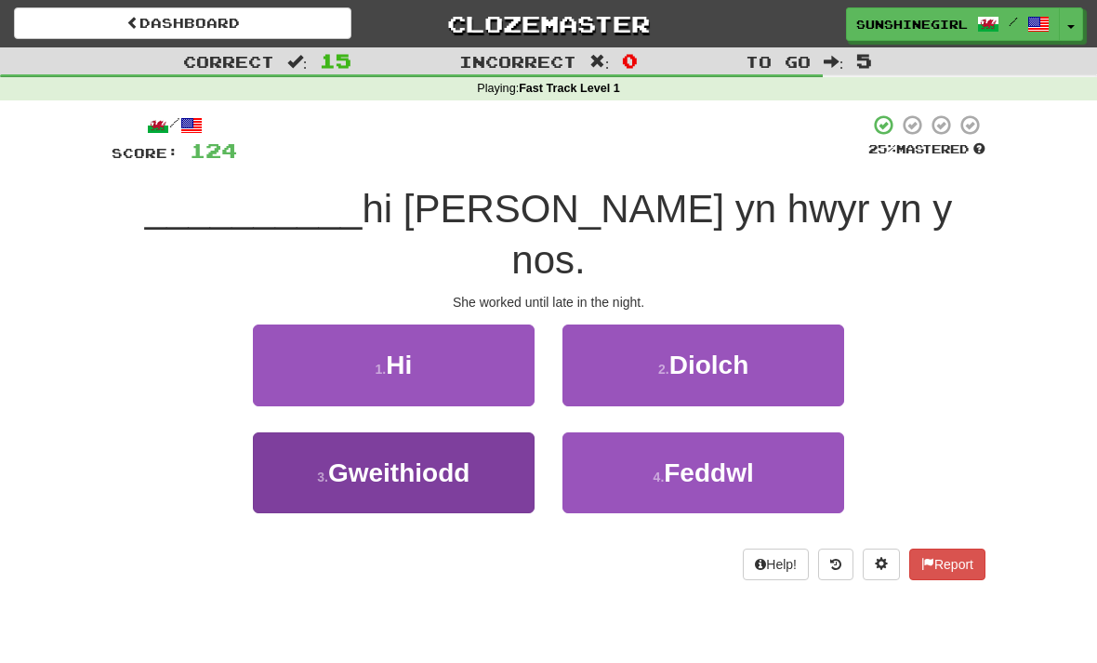
click at [430, 458] on span "Gweithiodd" at bounding box center [398, 472] width 141 height 29
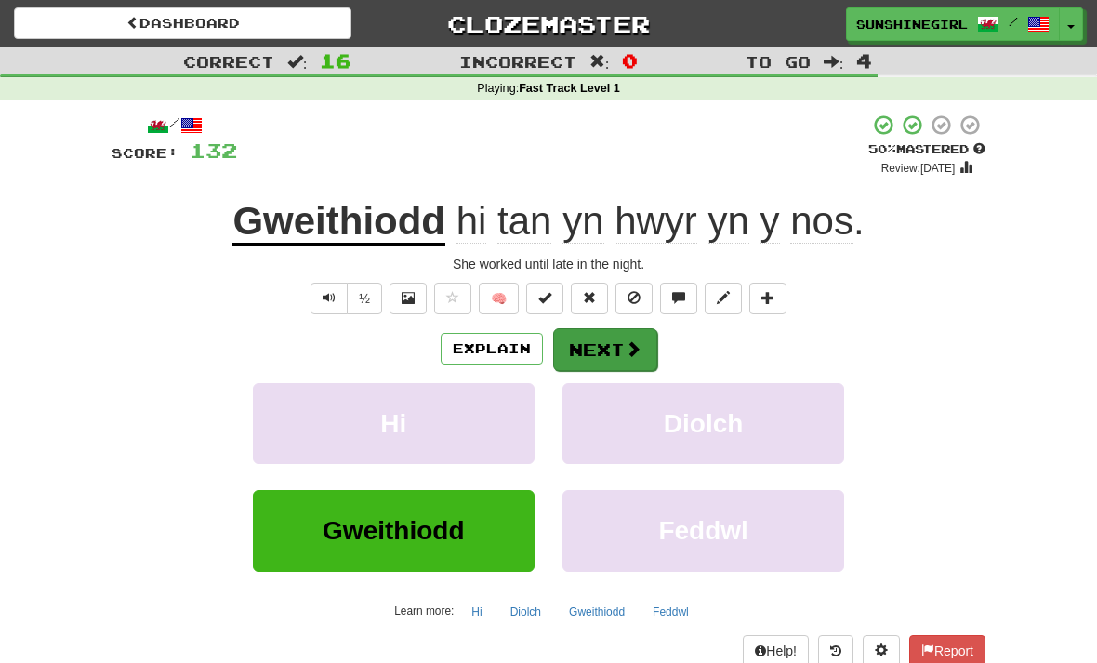
click at [611, 339] on button "Next" at bounding box center [605, 349] width 104 height 43
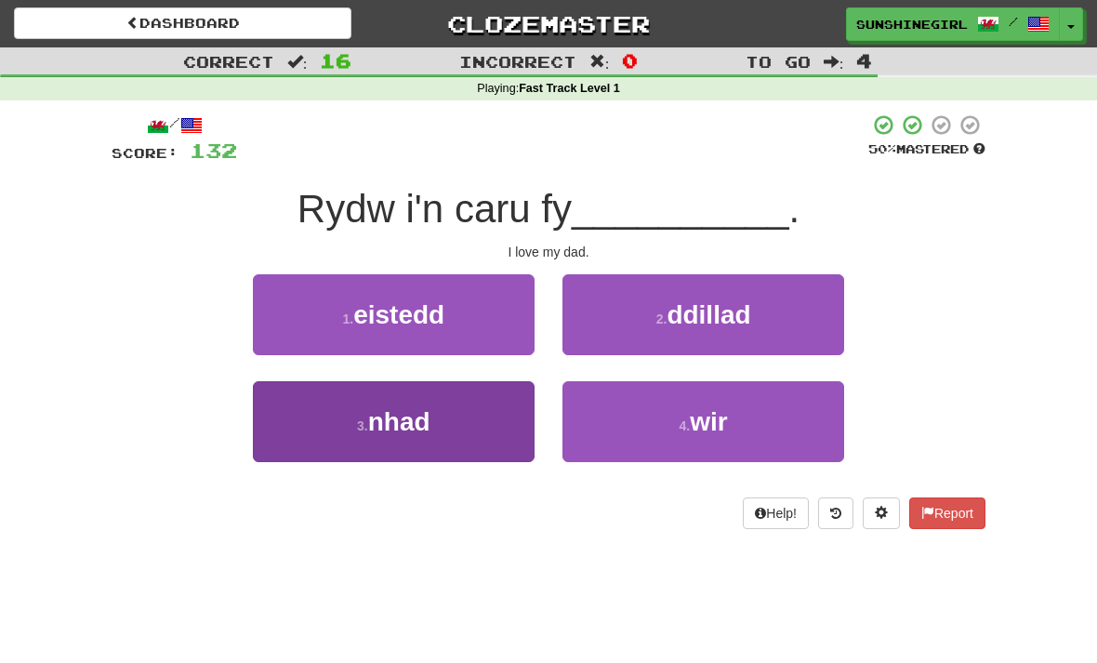
click at [464, 411] on button "3 . nhad" at bounding box center [394, 421] width 282 height 81
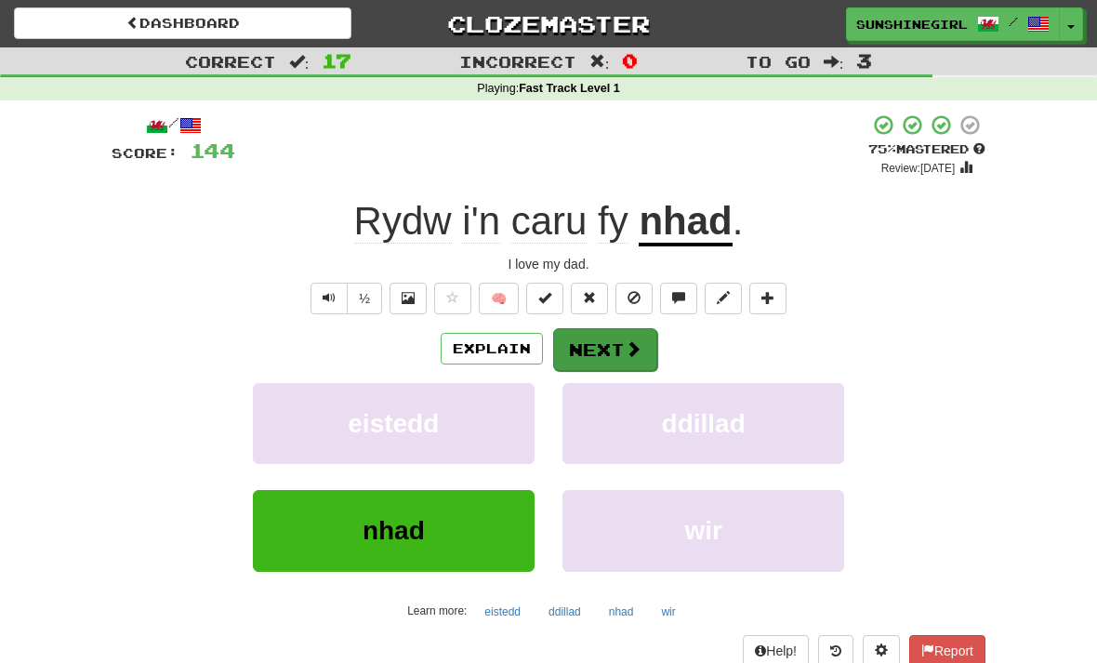
click at [601, 338] on button "Next" at bounding box center [605, 349] width 104 height 43
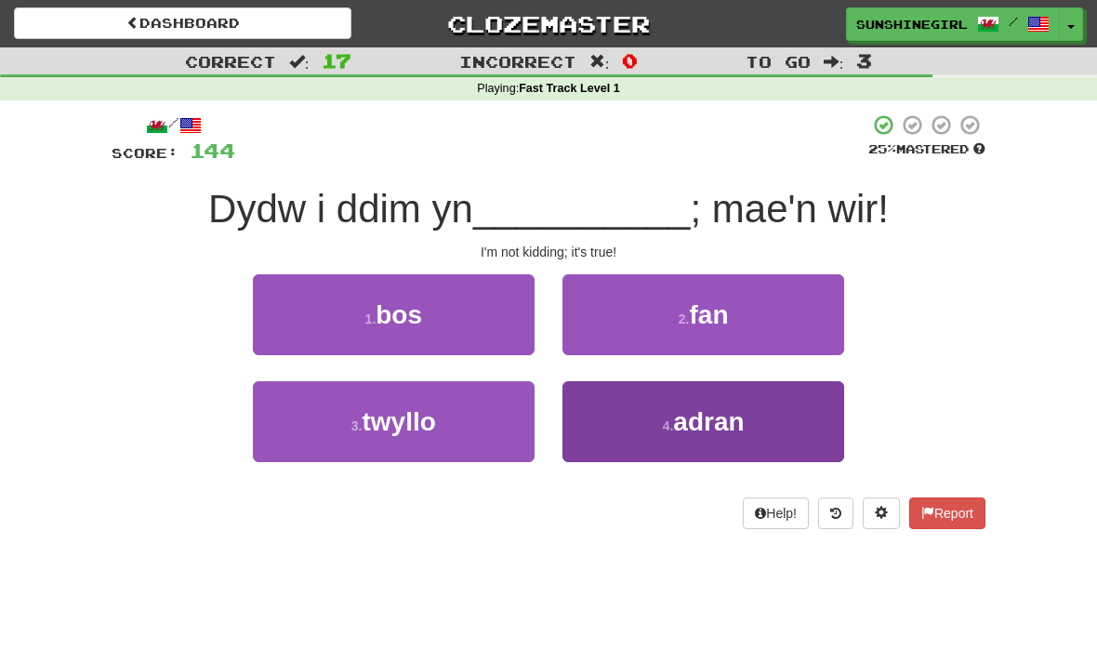
click at [693, 409] on span "adran" at bounding box center [708, 421] width 71 height 29
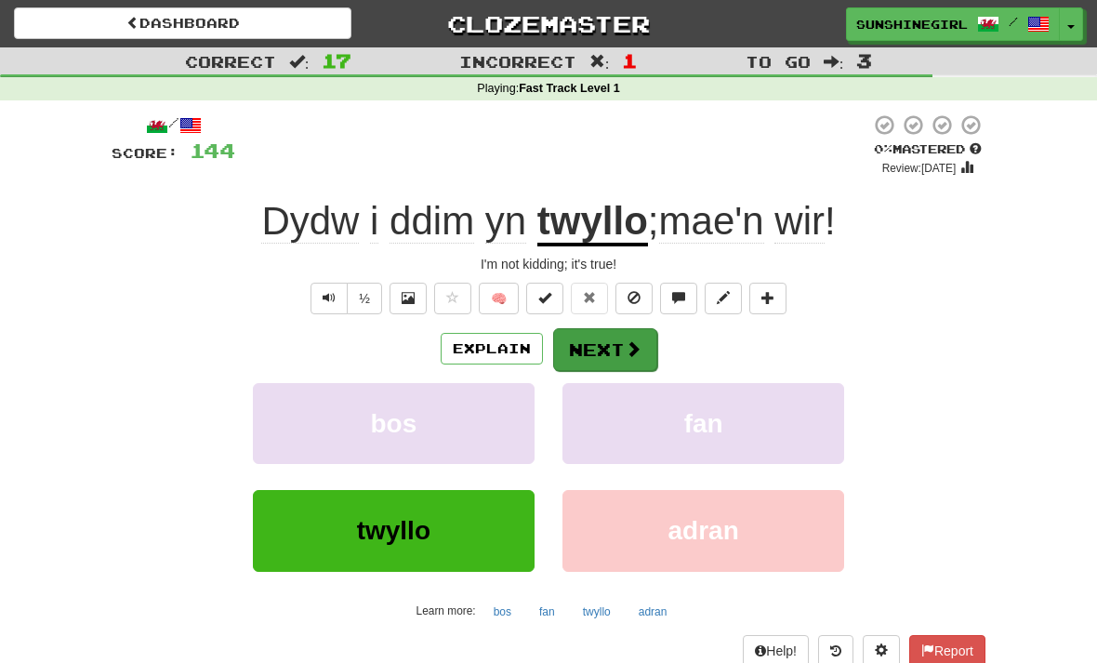
click at [601, 339] on button "Next" at bounding box center [605, 349] width 104 height 43
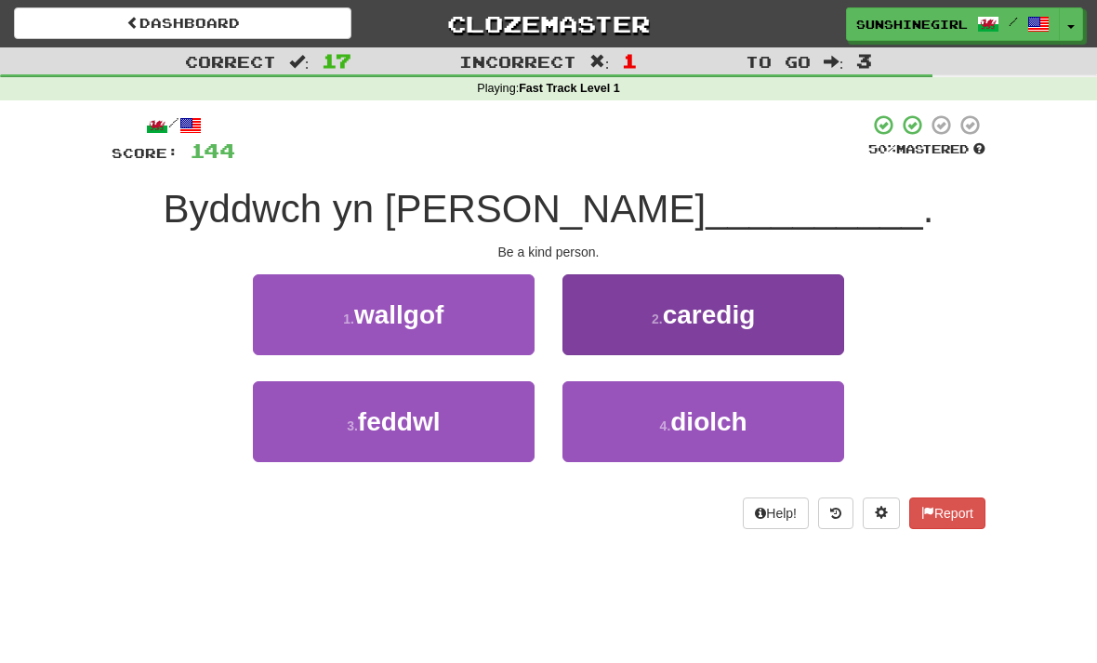
click at [710, 305] on span "caredig" at bounding box center [709, 314] width 93 height 29
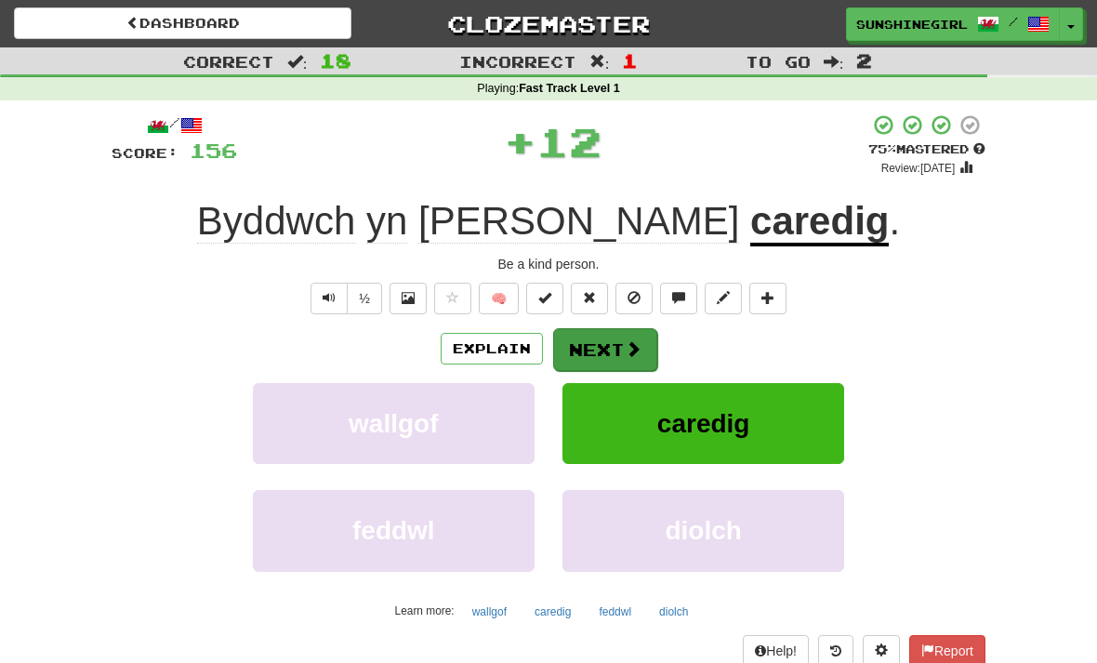
click at [610, 337] on button "Next" at bounding box center [605, 349] width 104 height 43
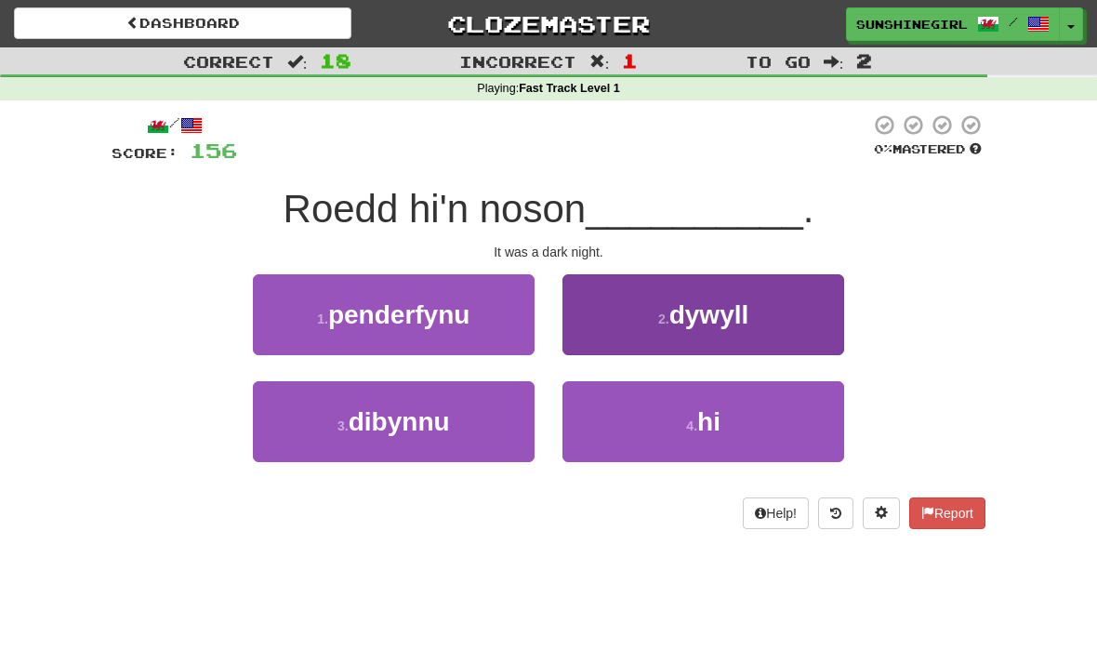
click at [707, 309] on span "dywyll" at bounding box center [710, 314] width 80 height 29
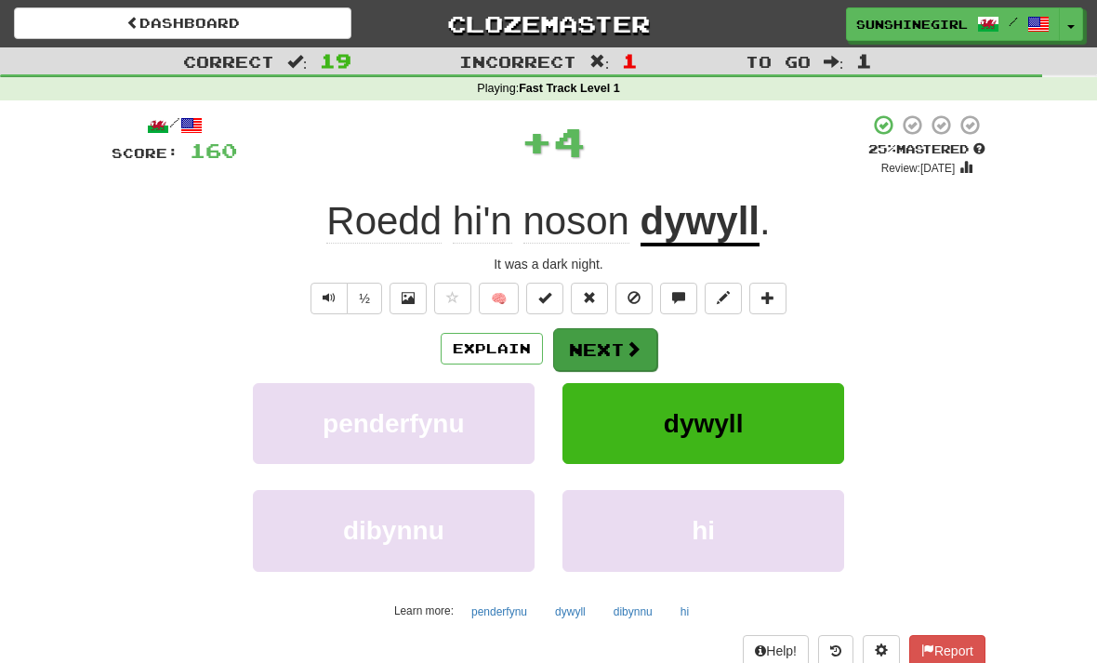
click at [606, 338] on button "Next" at bounding box center [605, 349] width 104 height 43
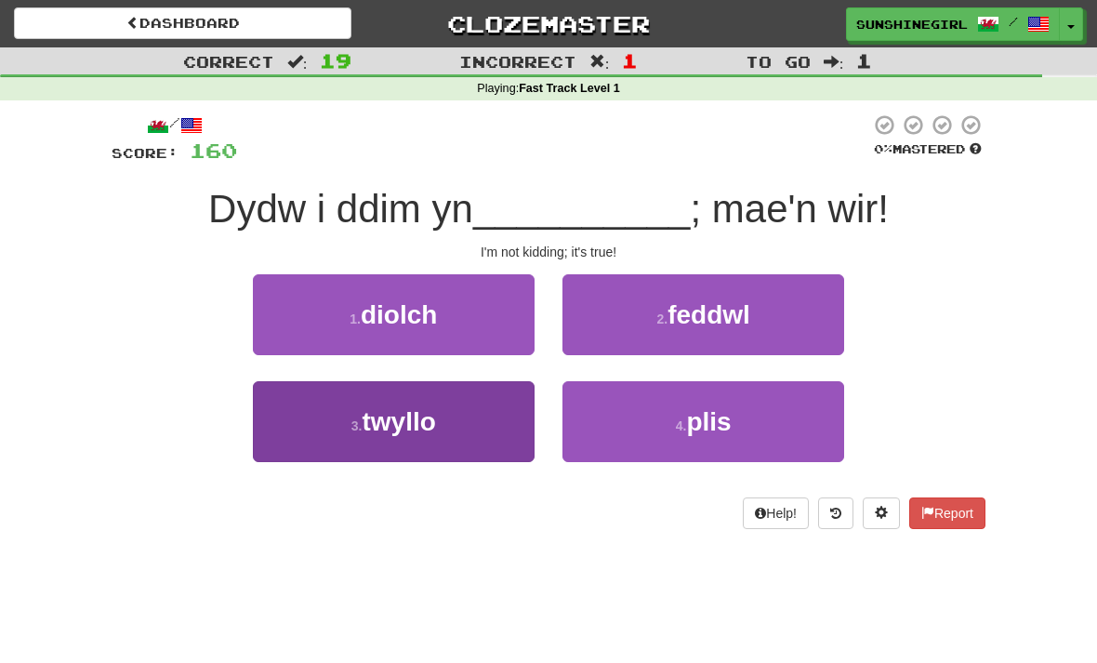
click at [447, 415] on button "3 . twyllo" at bounding box center [394, 421] width 282 height 81
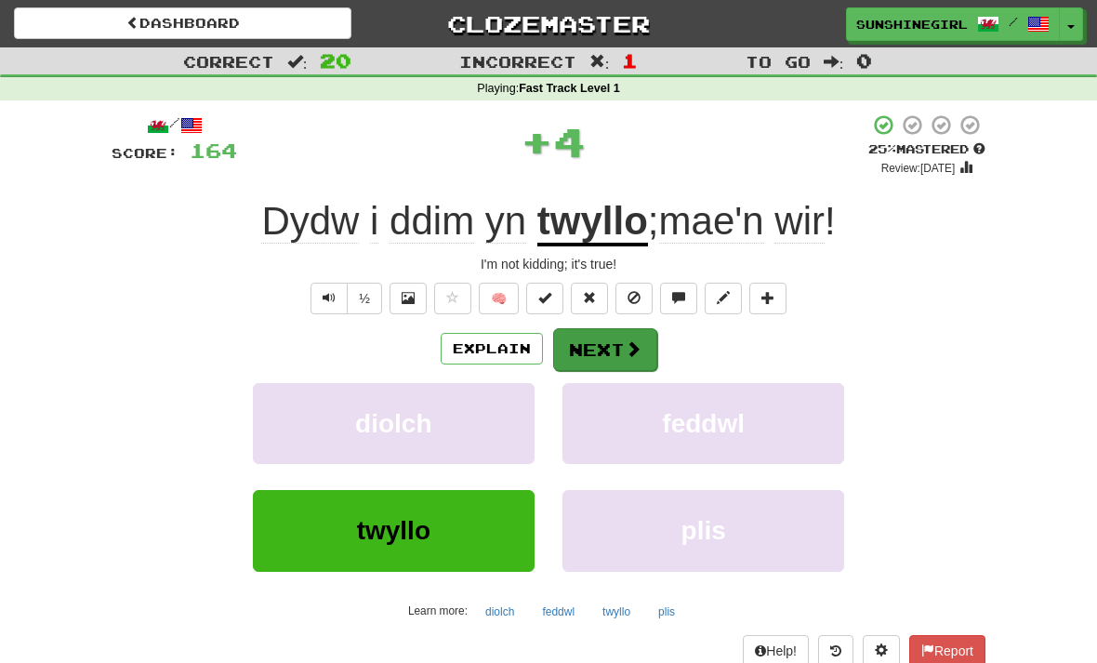
click at [606, 342] on button "Next" at bounding box center [605, 349] width 104 height 43
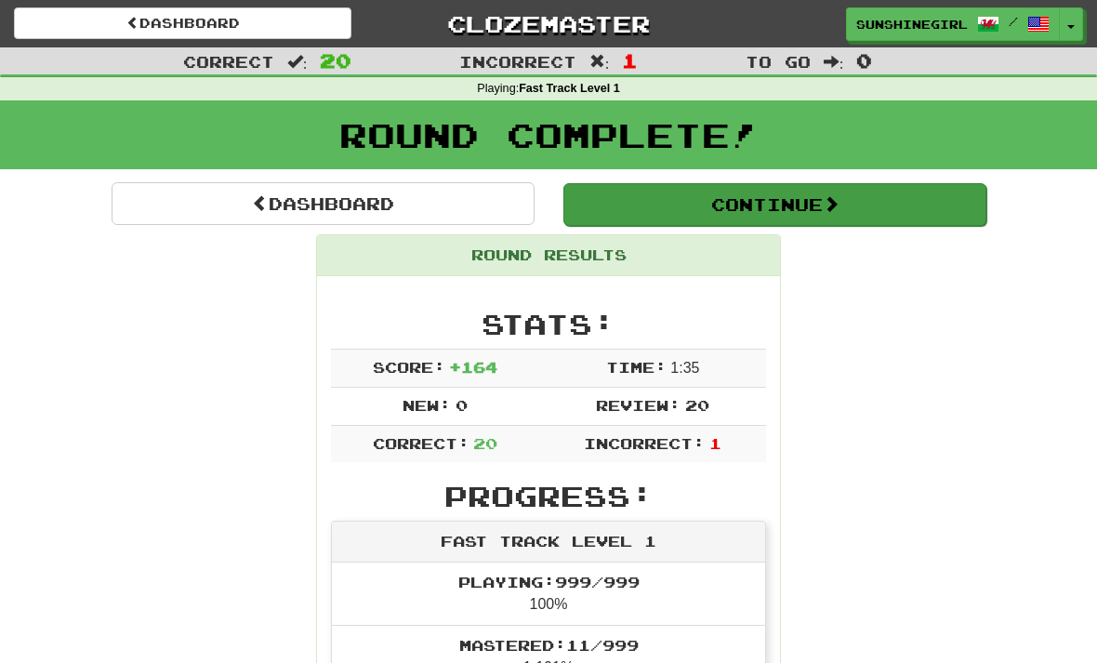
click at [778, 198] on button "Continue" at bounding box center [775, 204] width 423 height 43
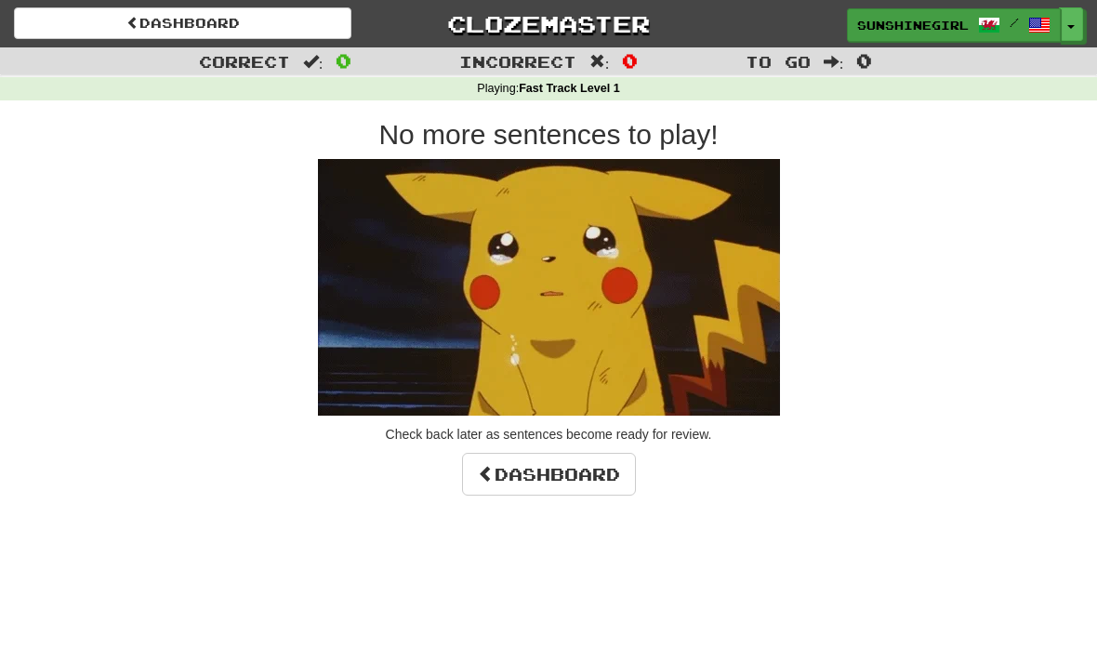
click at [911, 24] on span "sunshinegirl" at bounding box center [913, 25] width 112 height 17
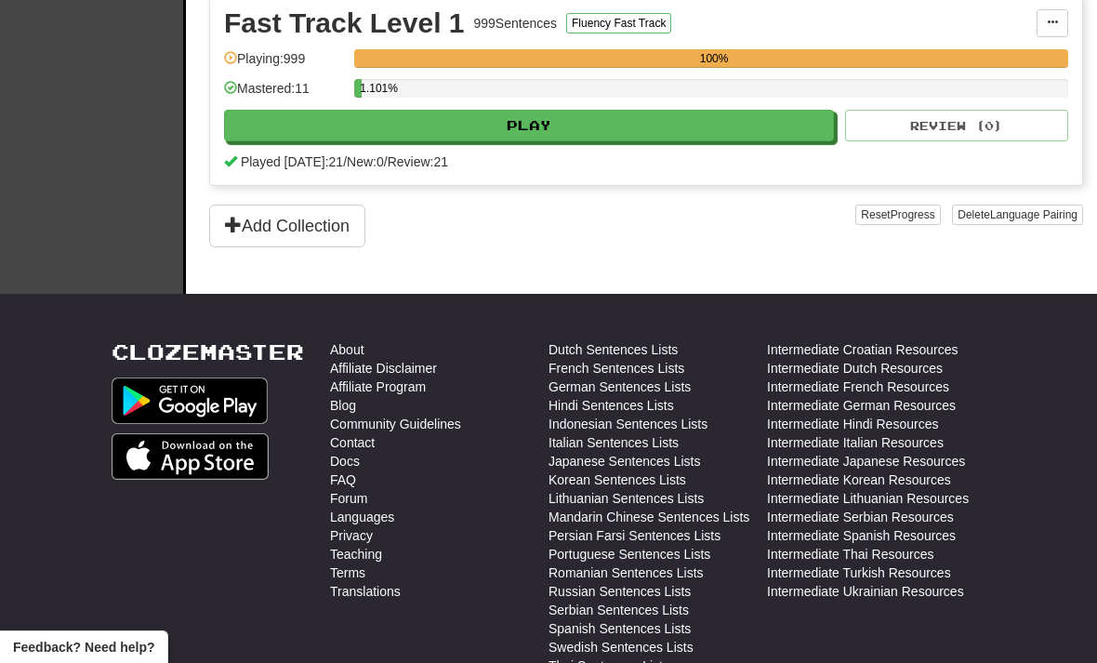
scroll to position [660, 0]
